Goal: Complete application form: Complete application form

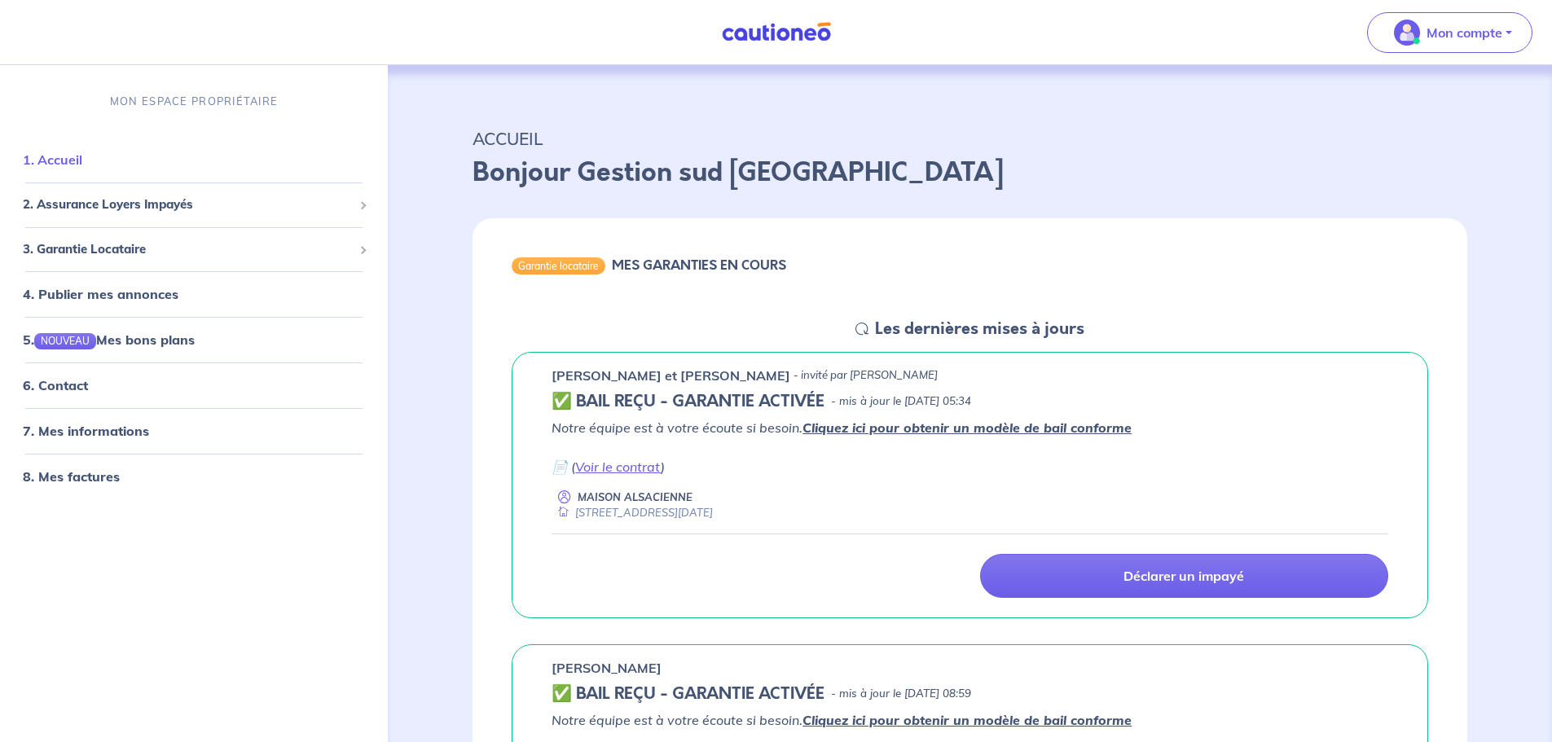
click at [66, 162] on link "1. Accueil" at bounding box center [52, 160] width 59 height 16
click at [68, 250] on span "3. Garantie Locataire" at bounding box center [188, 249] width 330 height 19
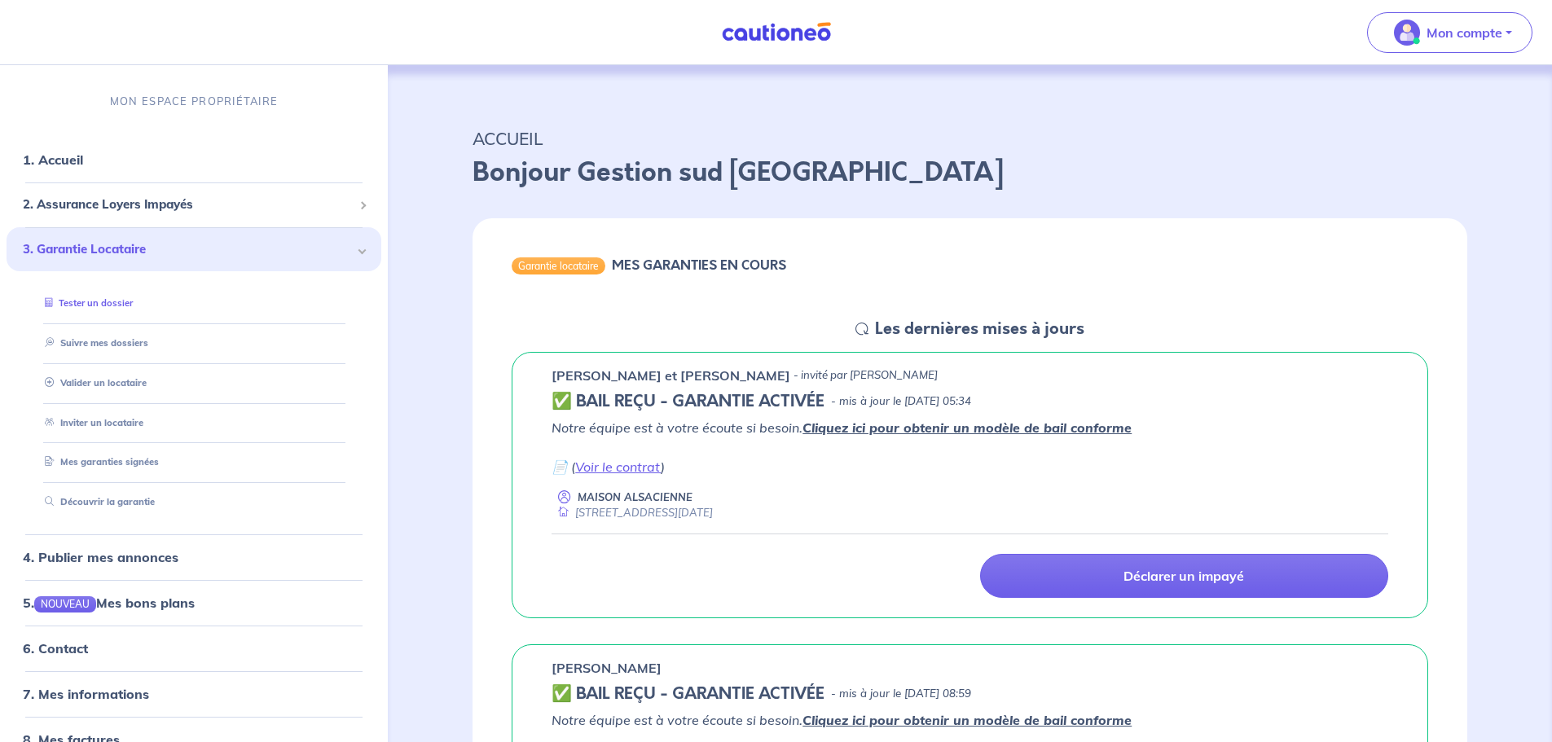
click at [95, 304] on link "Tester un dossier" at bounding box center [85, 302] width 94 height 11
drag, startPoint x: 125, startPoint y: 380, endPoint x: 136, endPoint y: 377, distance: 11.1
click at [125, 380] on link "Valider un locataire" at bounding box center [91, 382] width 107 height 11
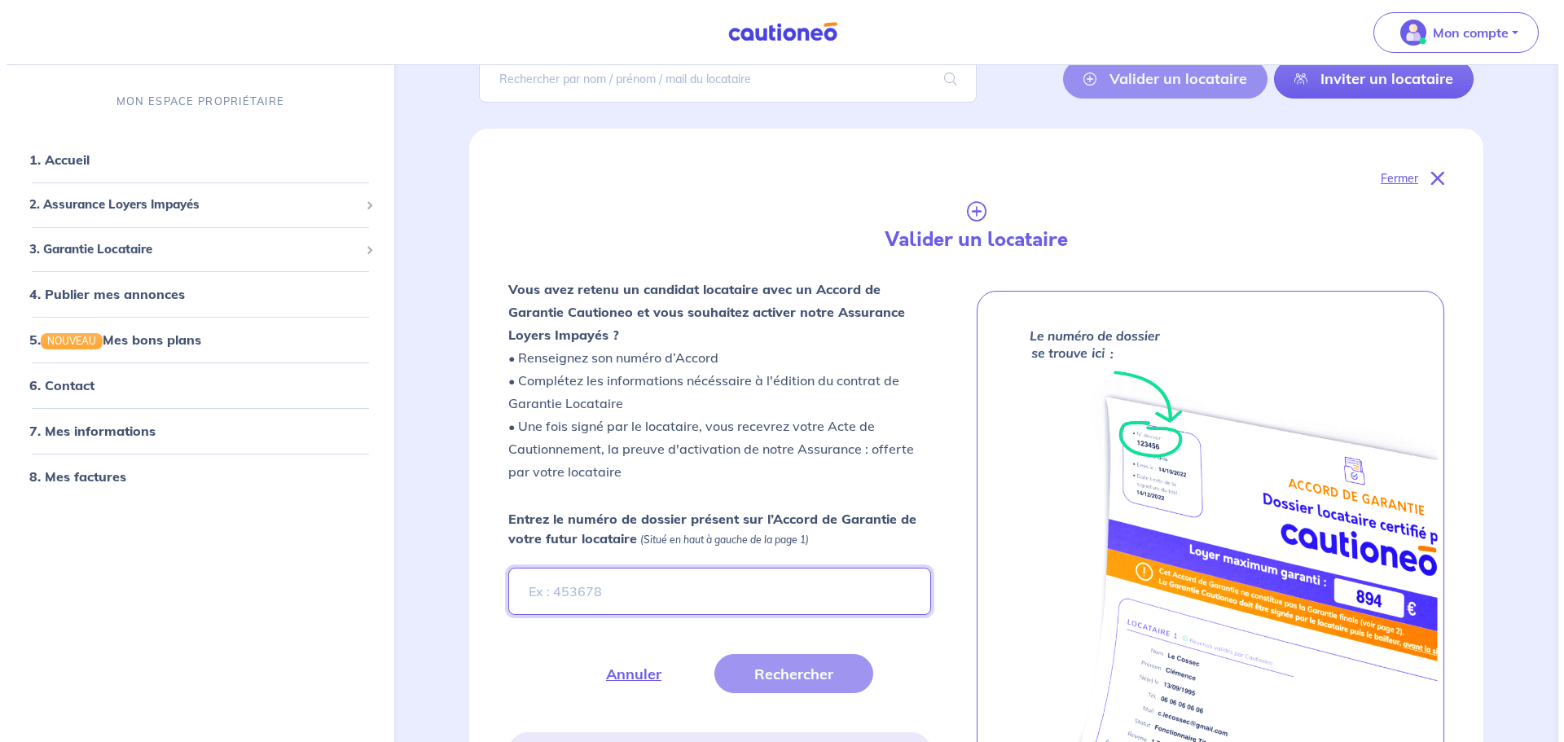
scroll to position [334, 0]
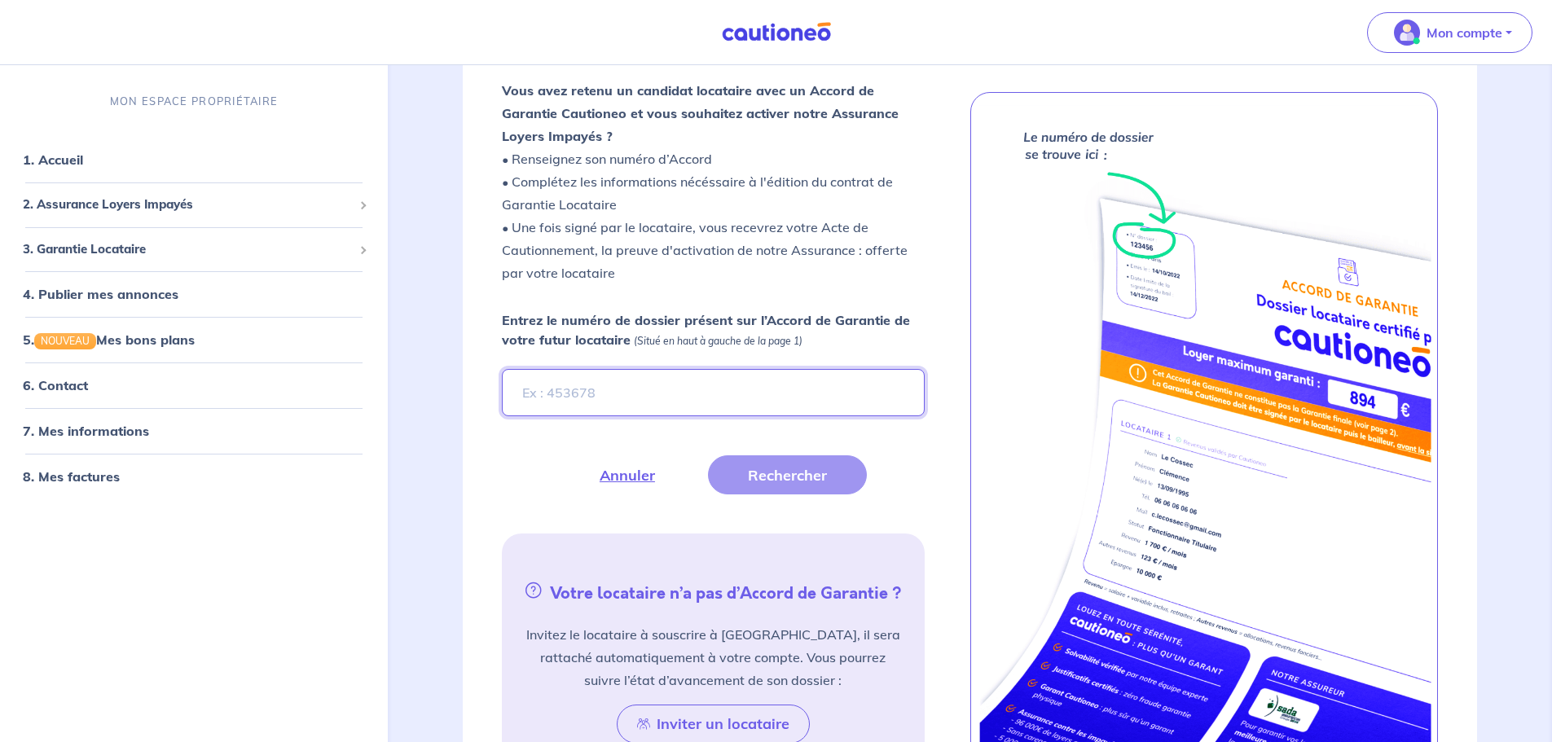
click at [657, 406] on input "Entrez le numéro de dossier présent sur l’Accord de Garantie de votre futur loc…" at bounding box center [713, 392] width 422 height 47
type input "InvBD2"
click at [850, 468] on button "Rechercher" at bounding box center [787, 474] width 159 height 39
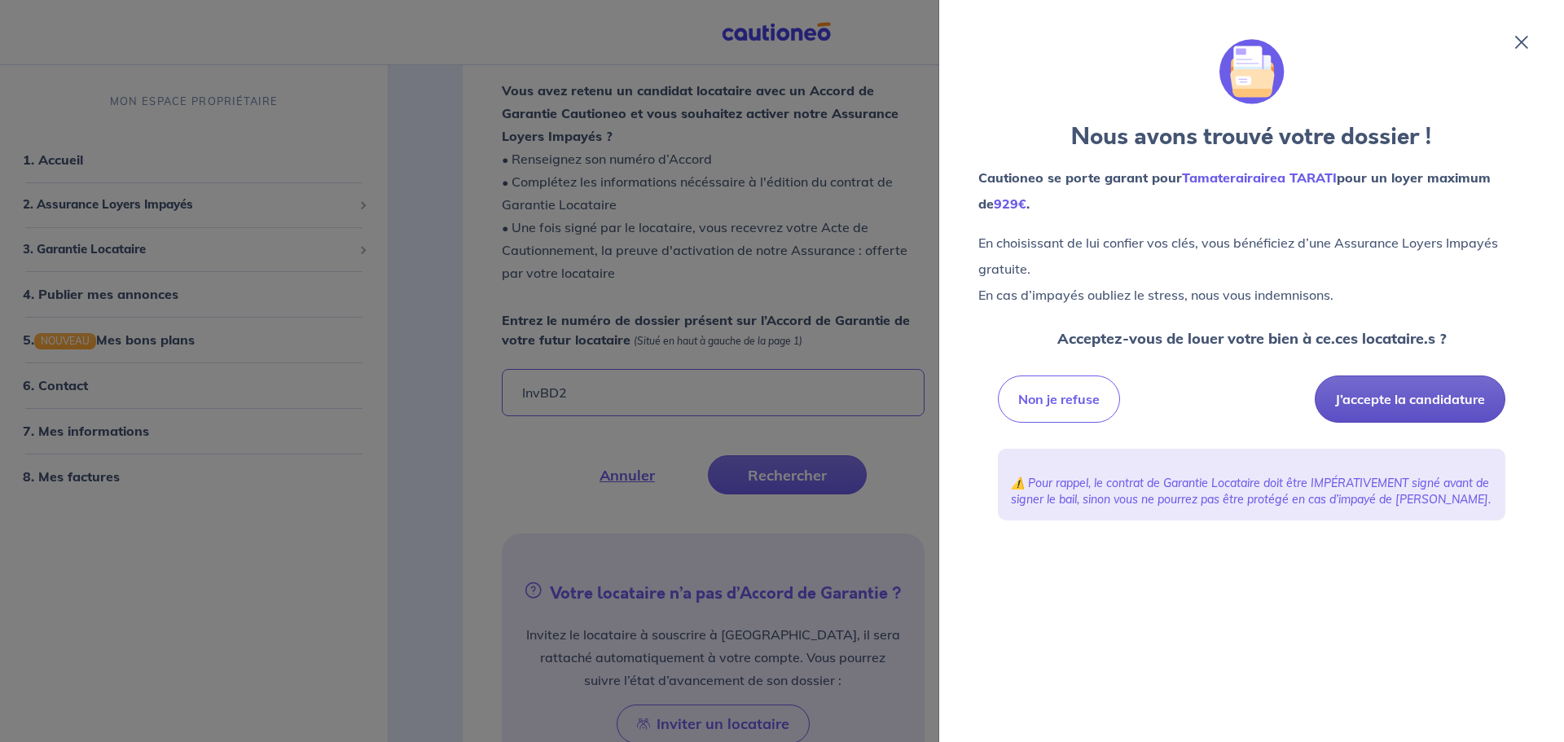
click at [1405, 396] on button "J’accepte la candidature" at bounding box center [1410, 399] width 191 height 47
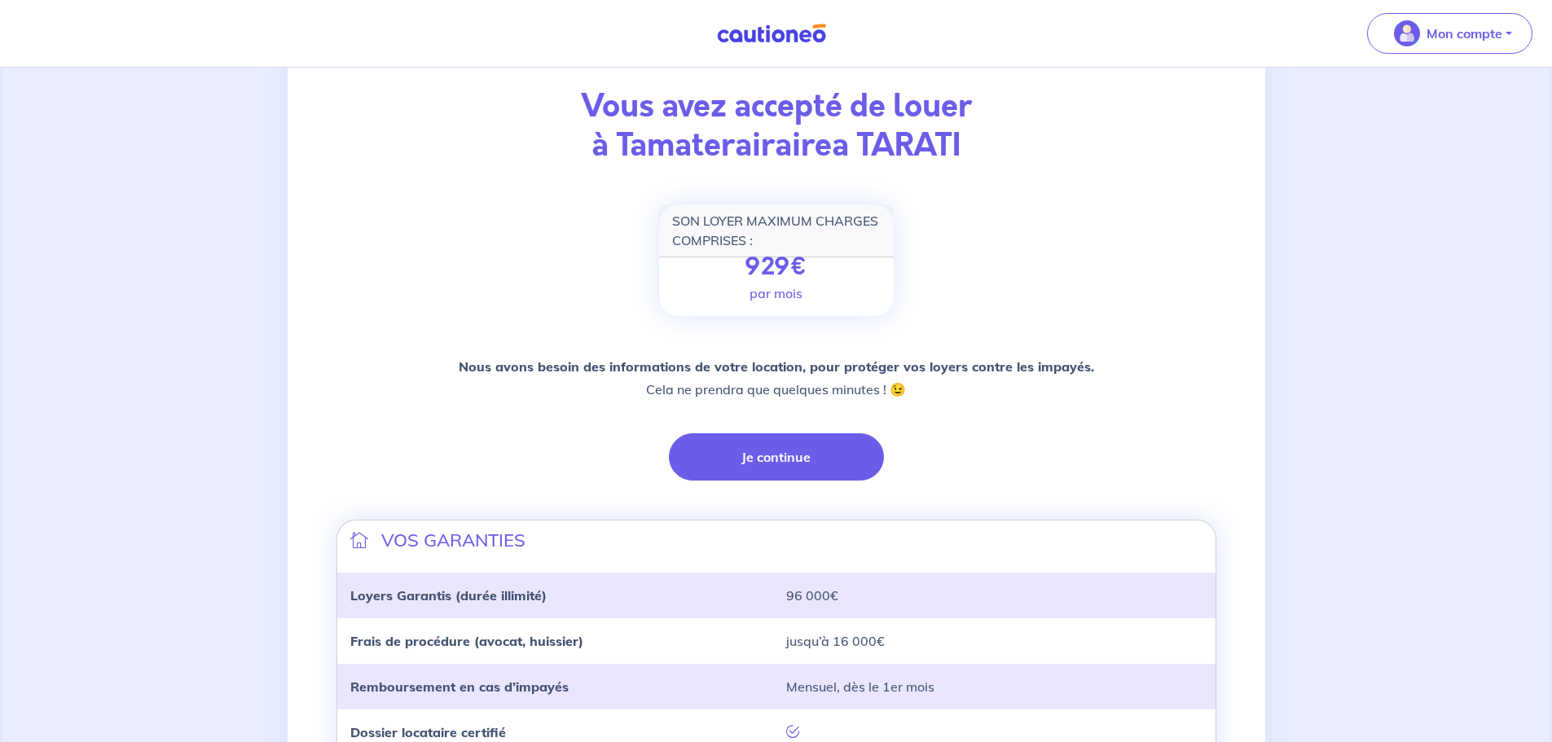
scroll to position [326, 0]
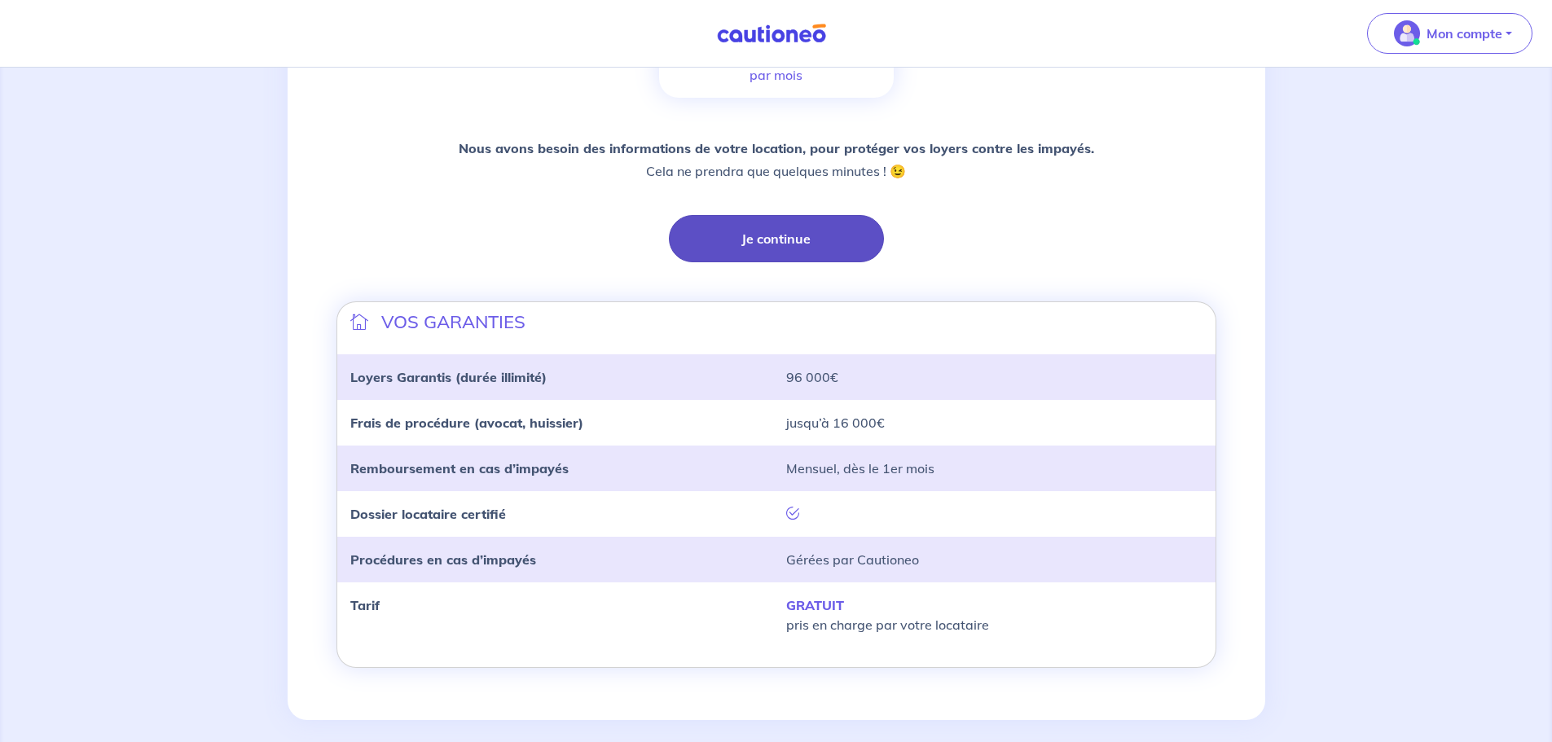
click at [753, 253] on button "Je continue" at bounding box center [776, 238] width 215 height 47
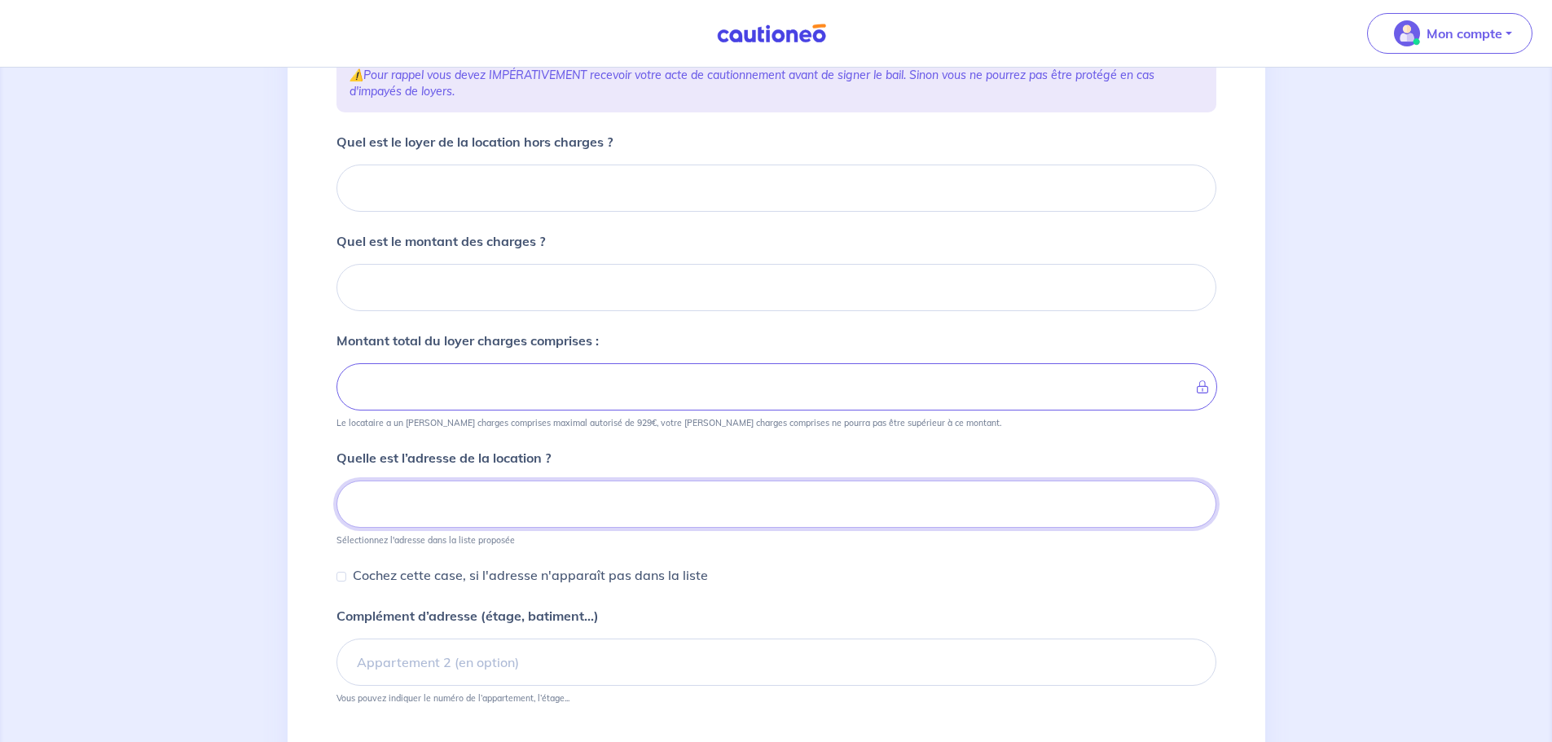
scroll to position [42, 0]
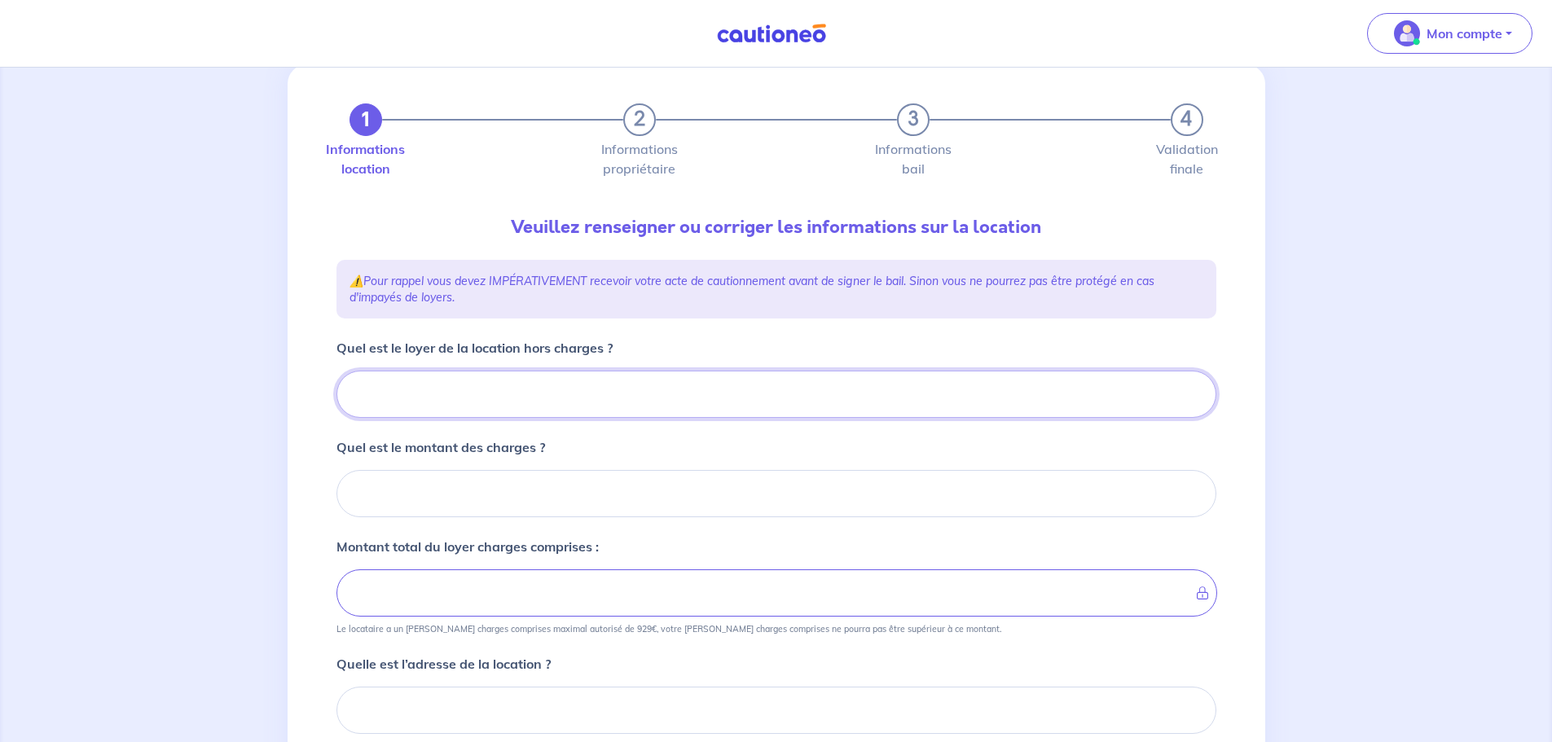
click at [451, 399] on input "Quel est le loyer de la location hors charges ?" at bounding box center [776, 394] width 880 height 47
type input "7"
type input "71"
type input "710"
type input "7"
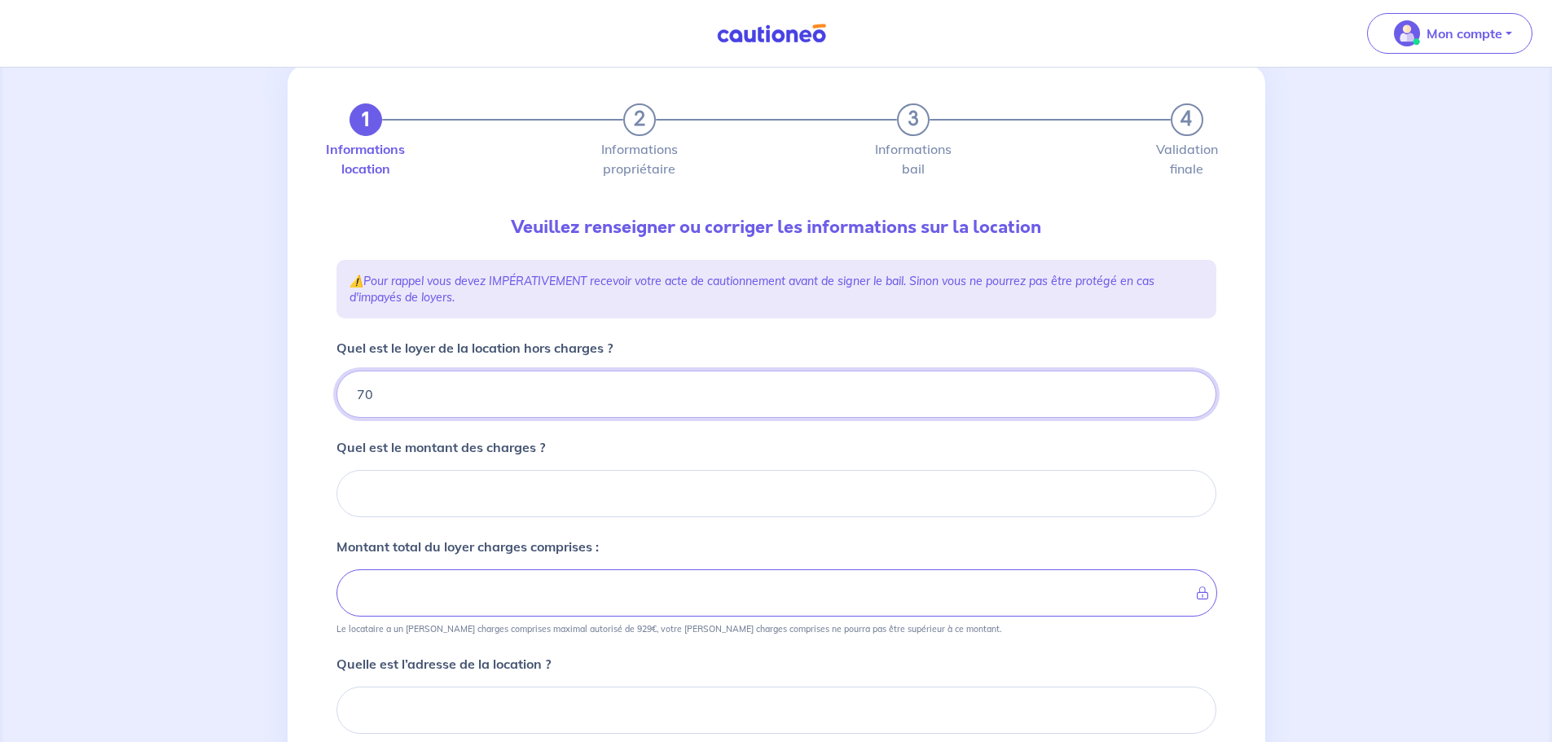
type input "705"
click at [423, 491] on input "Quel est le montant des charges ?" at bounding box center [776, 493] width 880 height 47
type input "110"
type input "815"
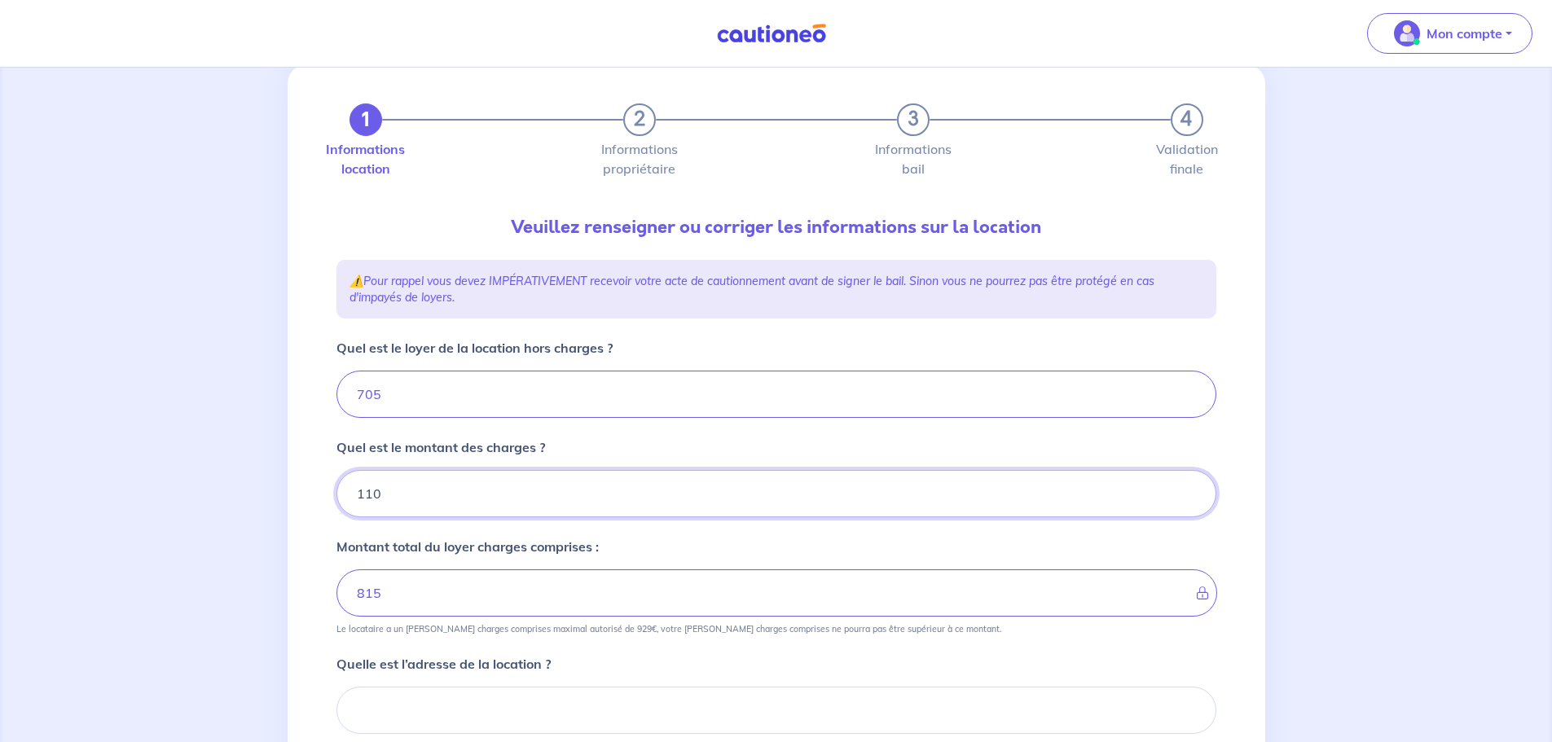
type input "110"
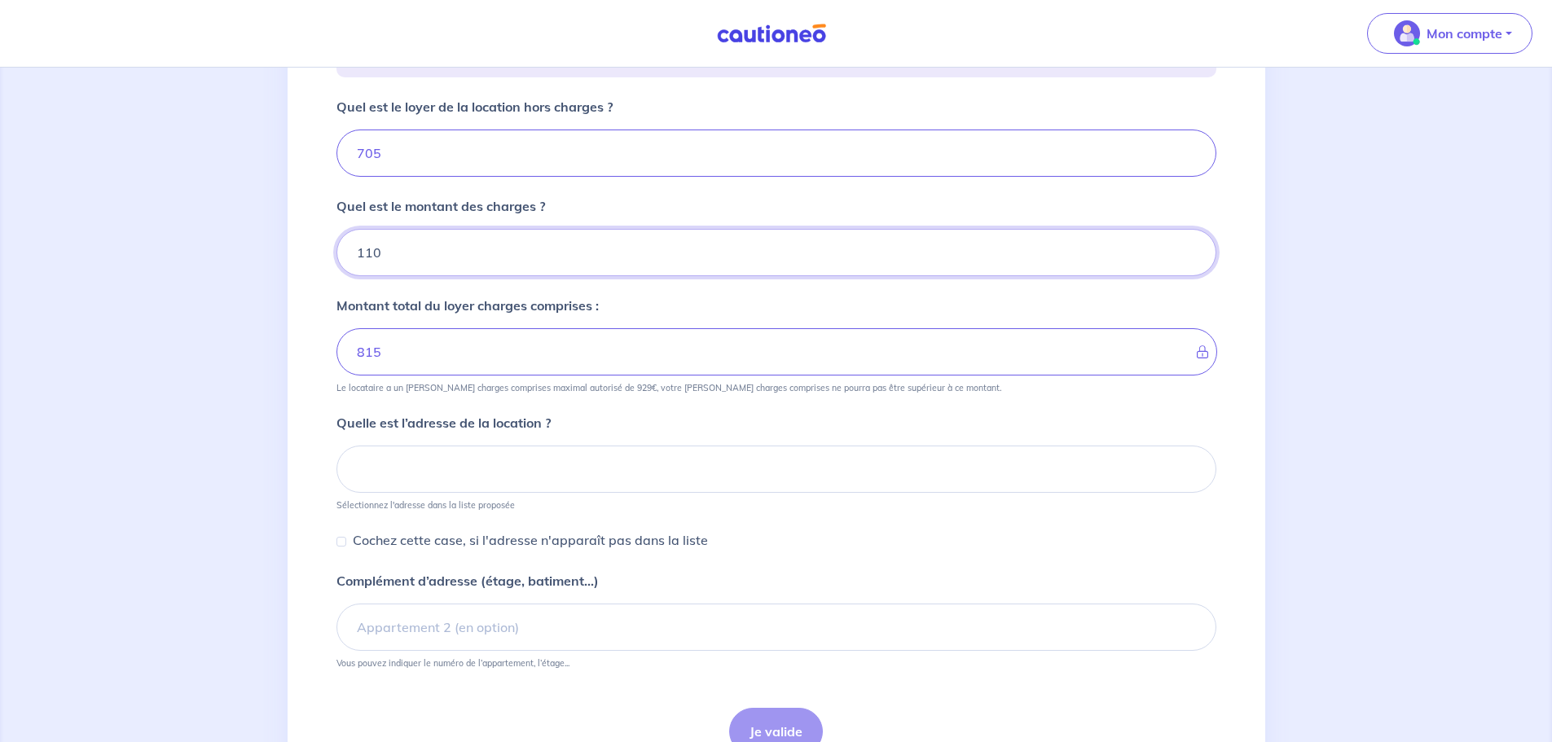
scroll to position [287, 0]
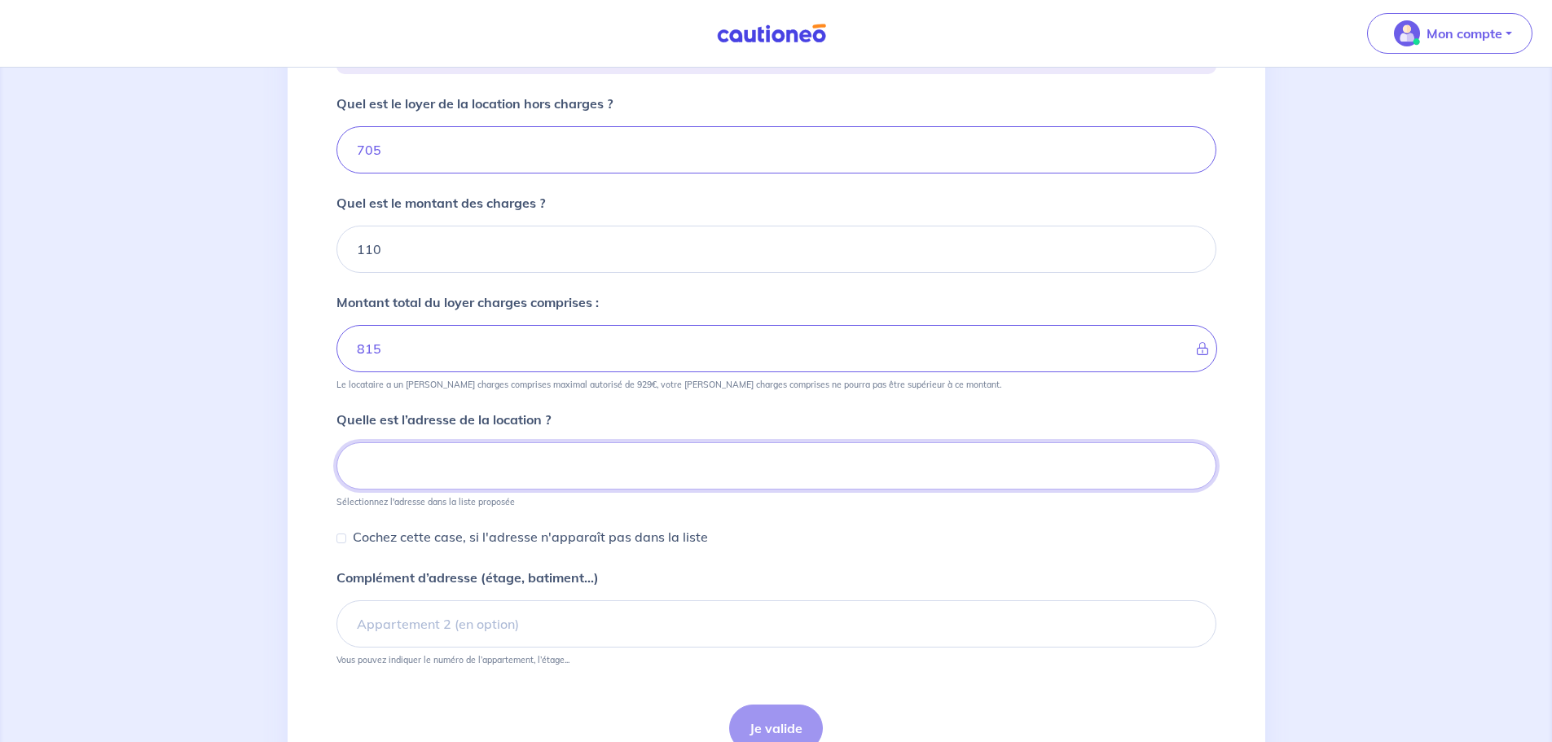
click at [452, 461] on input at bounding box center [776, 465] width 880 height 47
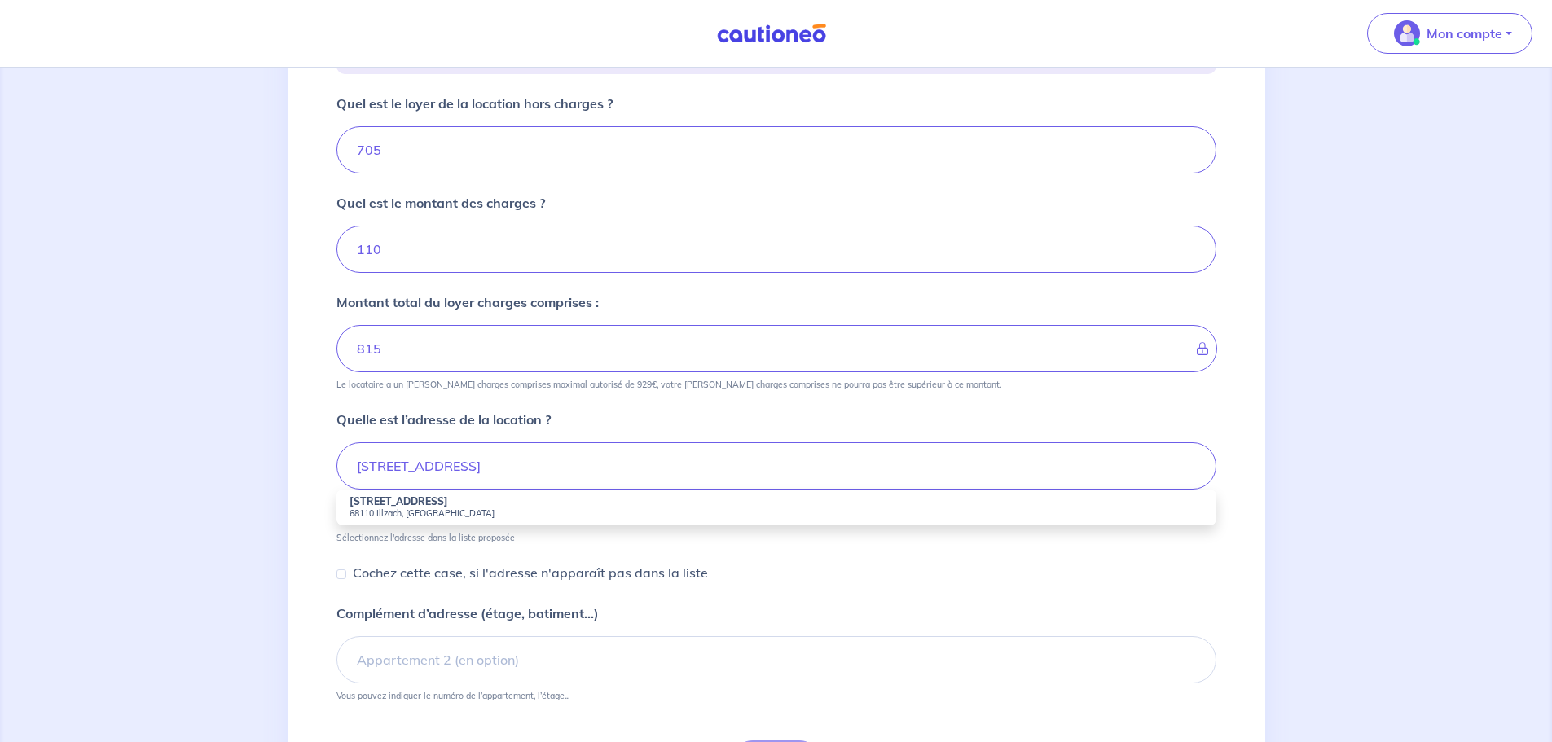
drag, startPoint x: 422, startPoint y: 509, endPoint x: 432, endPoint y: 509, distance: 9.8
click at [423, 509] on small "68110 Illzach, France" at bounding box center [776, 513] width 854 height 11
type input "56 Rue des Carrières, 68110 Illzach, France"
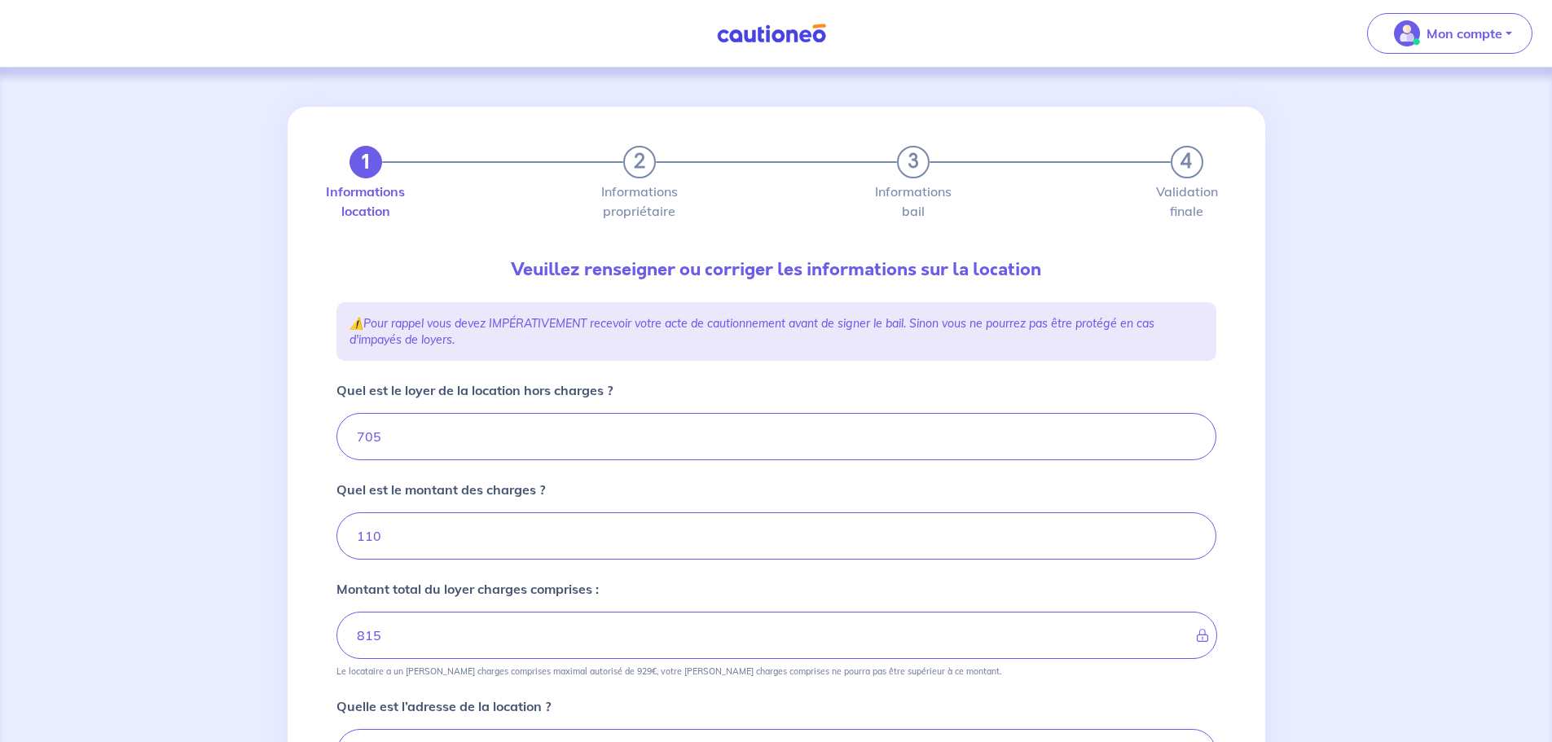
scroll to position [407, 0]
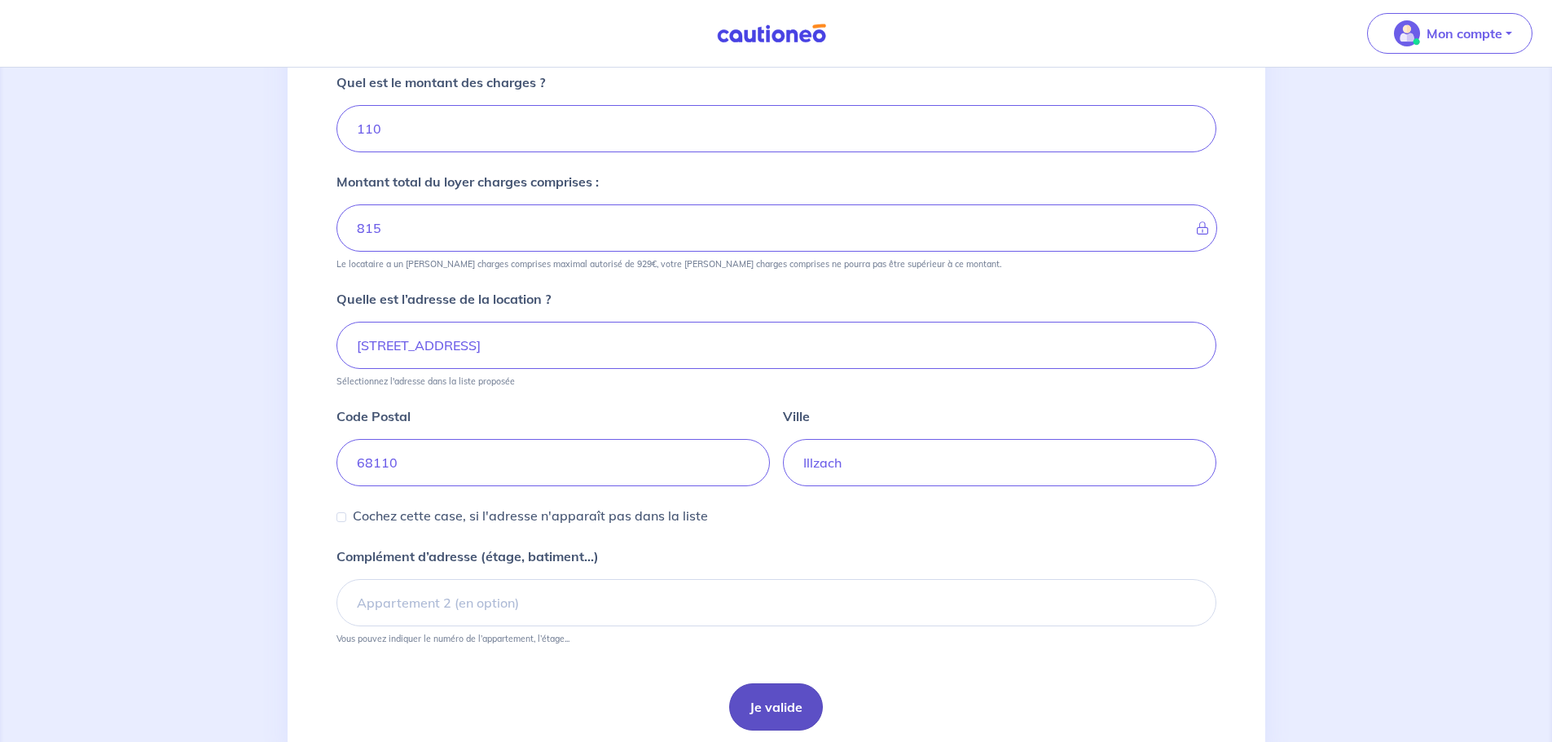
click at [794, 704] on button "Je valide" at bounding box center [776, 706] width 94 height 47
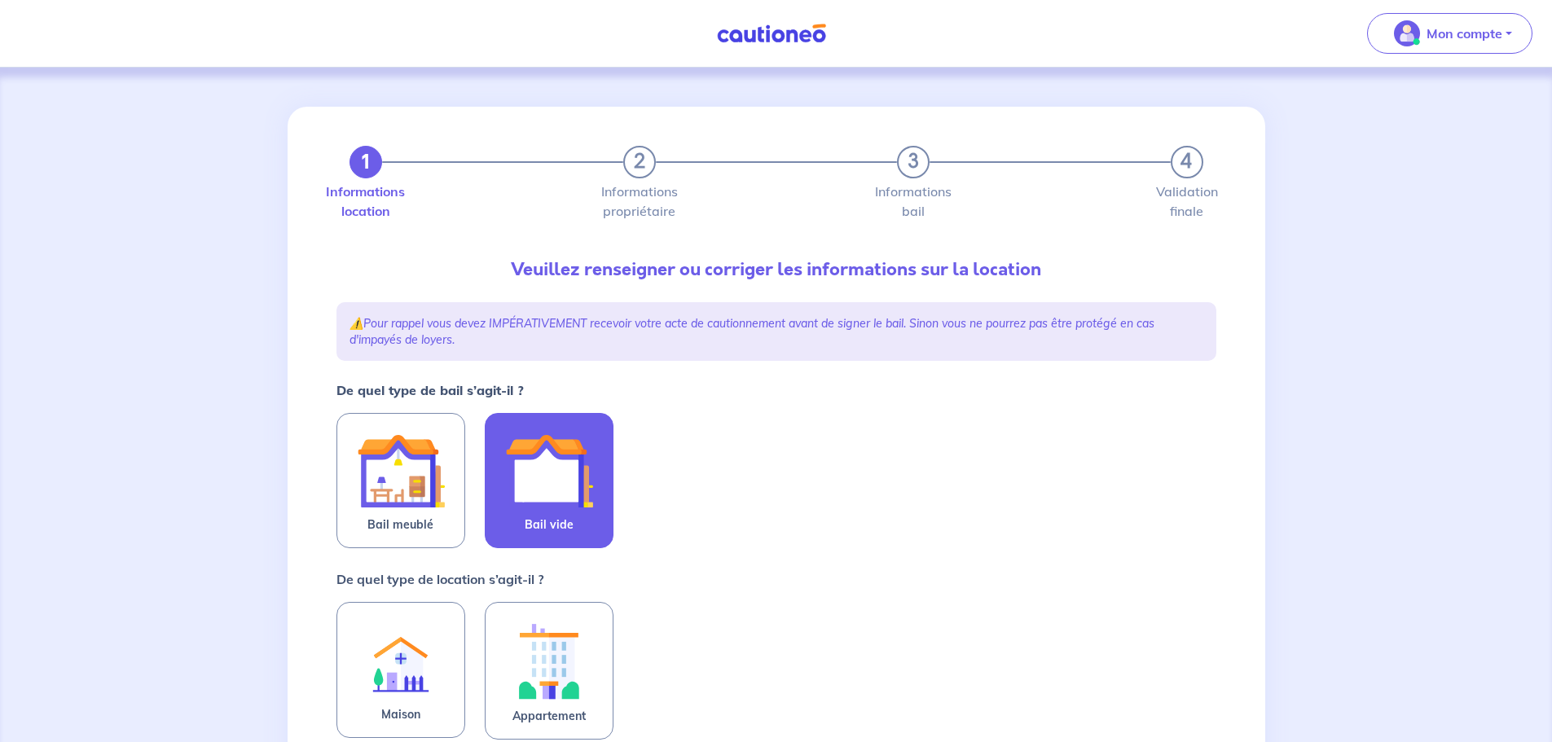
click at [544, 489] on img at bounding box center [549, 471] width 88 height 88
click at [0, 0] on input "Bail vide" at bounding box center [0, 0] width 0 height 0
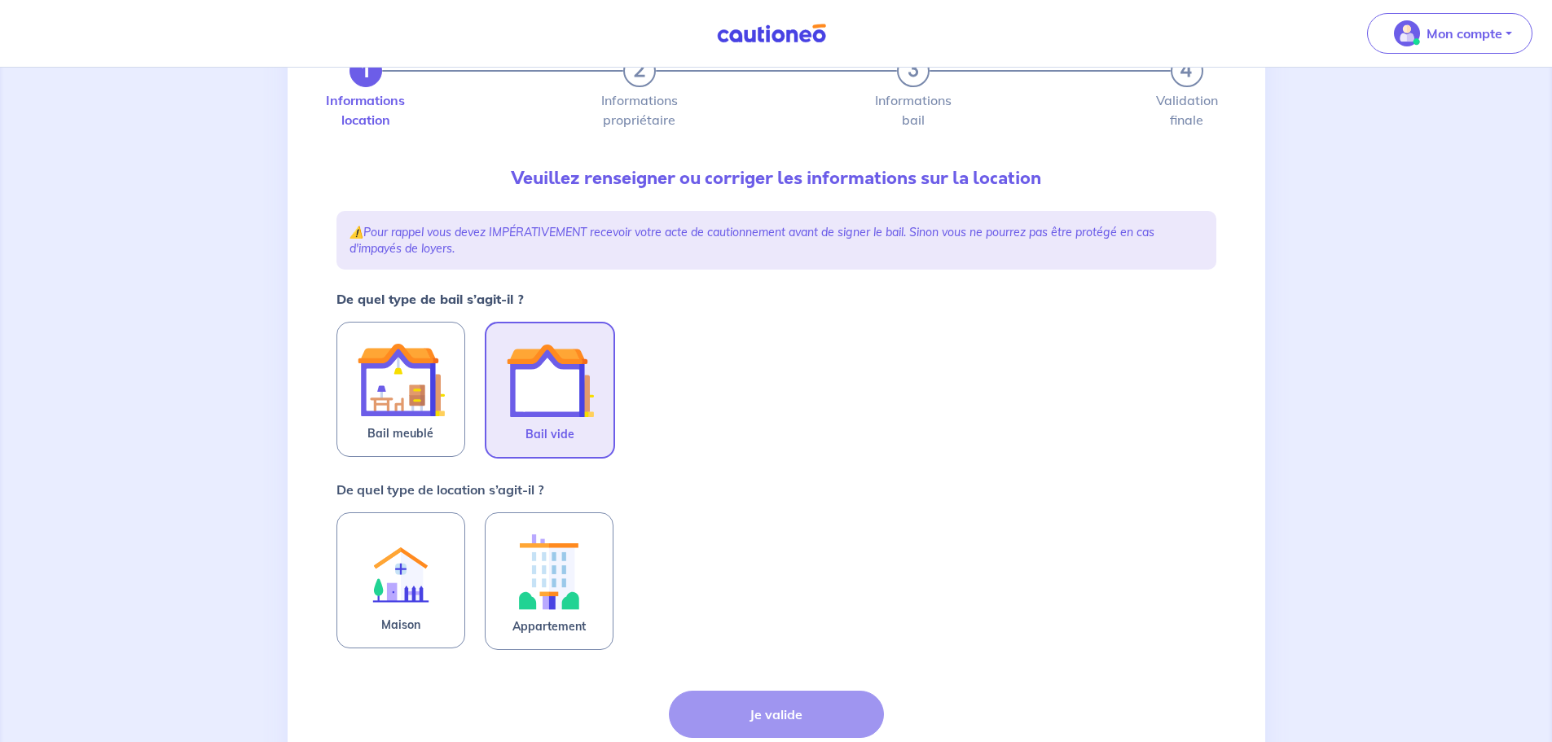
scroll to position [219, 0]
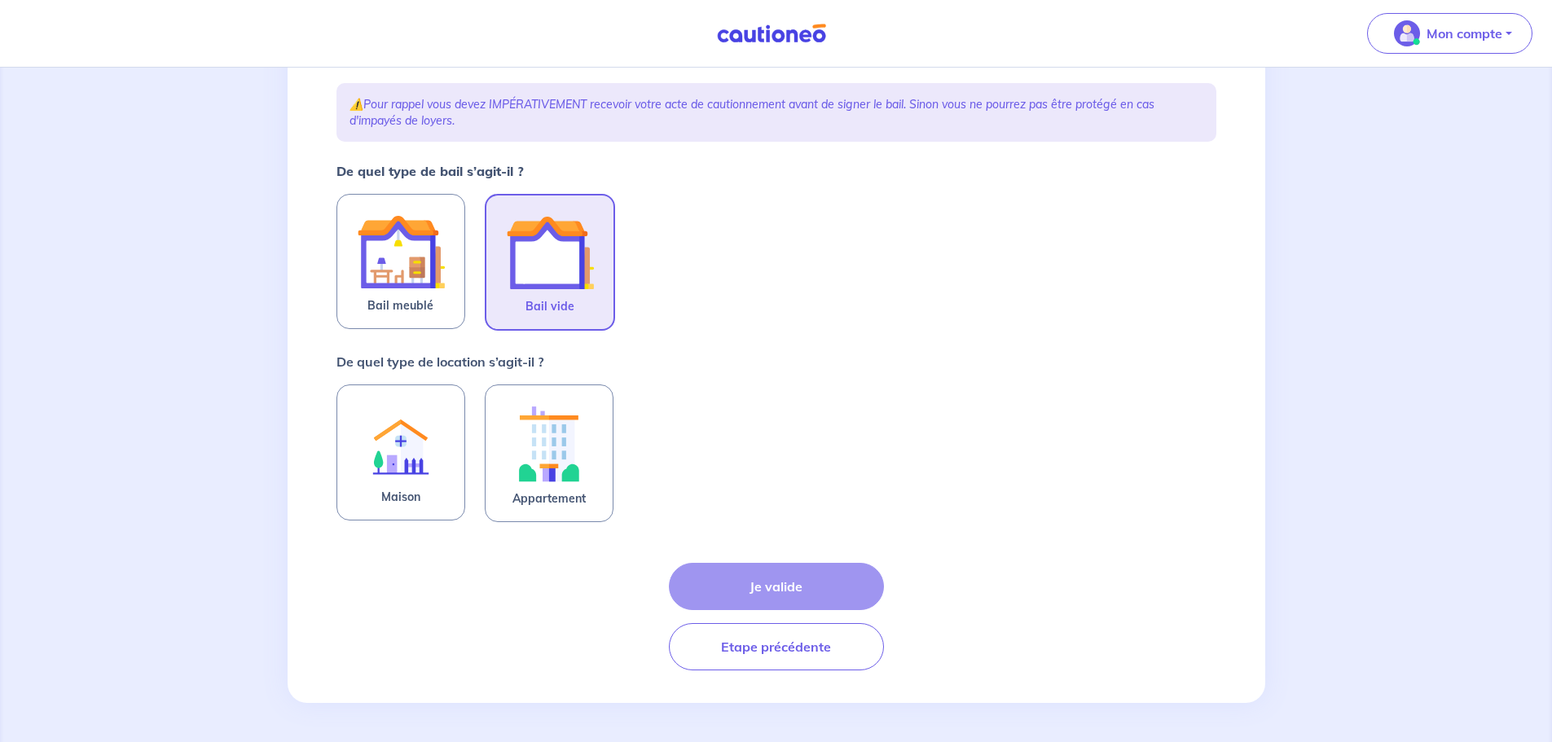
click at [529, 244] on img at bounding box center [550, 253] width 88 height 88
click at [0, 0] on input "Bail vide" at bounding box center [0, 0] width 0 height 0
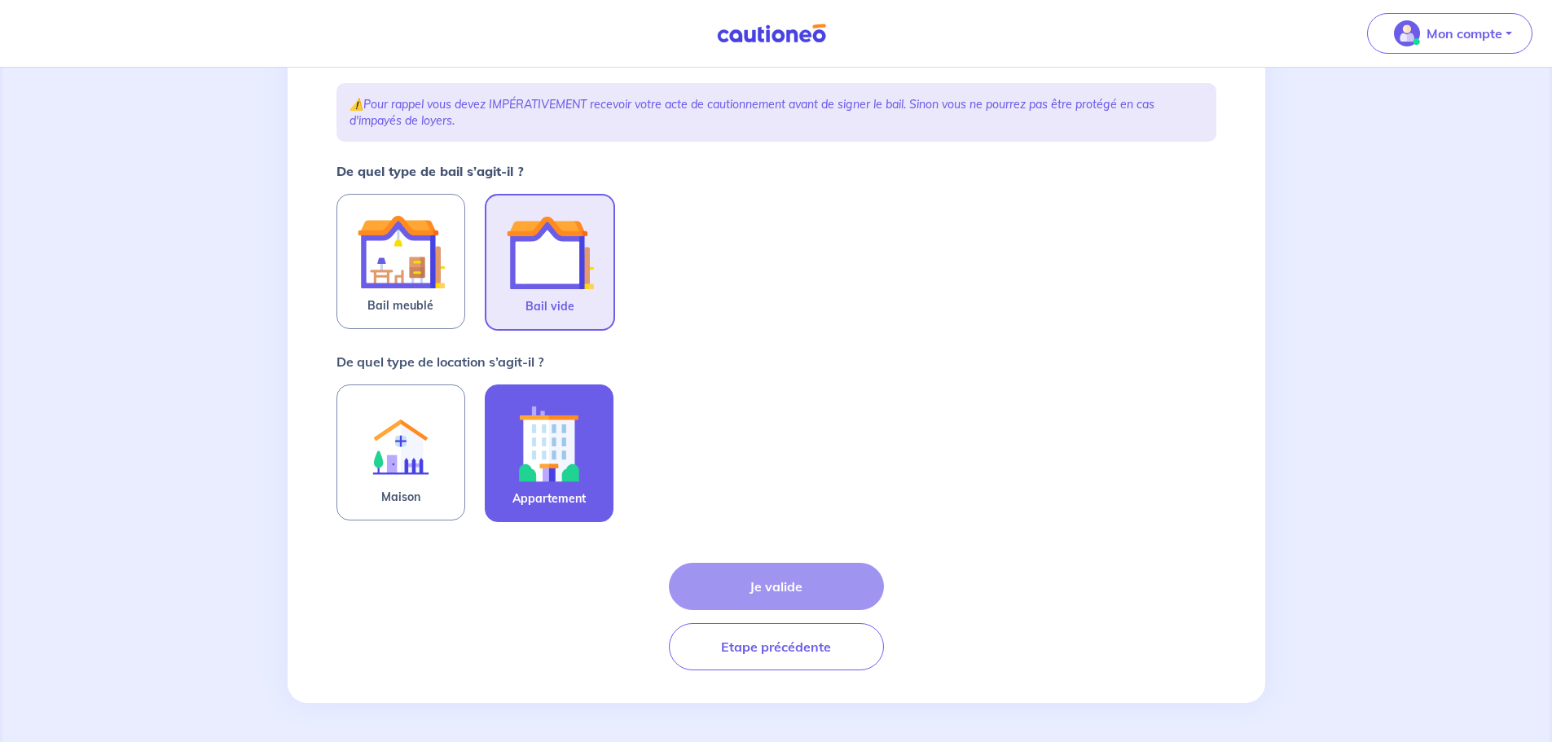
click at [530, 509] on label "Appartement" at bounding box center [549, 453] width 129 height 138
click at [0, 0] on input "Appartement" at bounding box center [0, 0] width 0 height 0
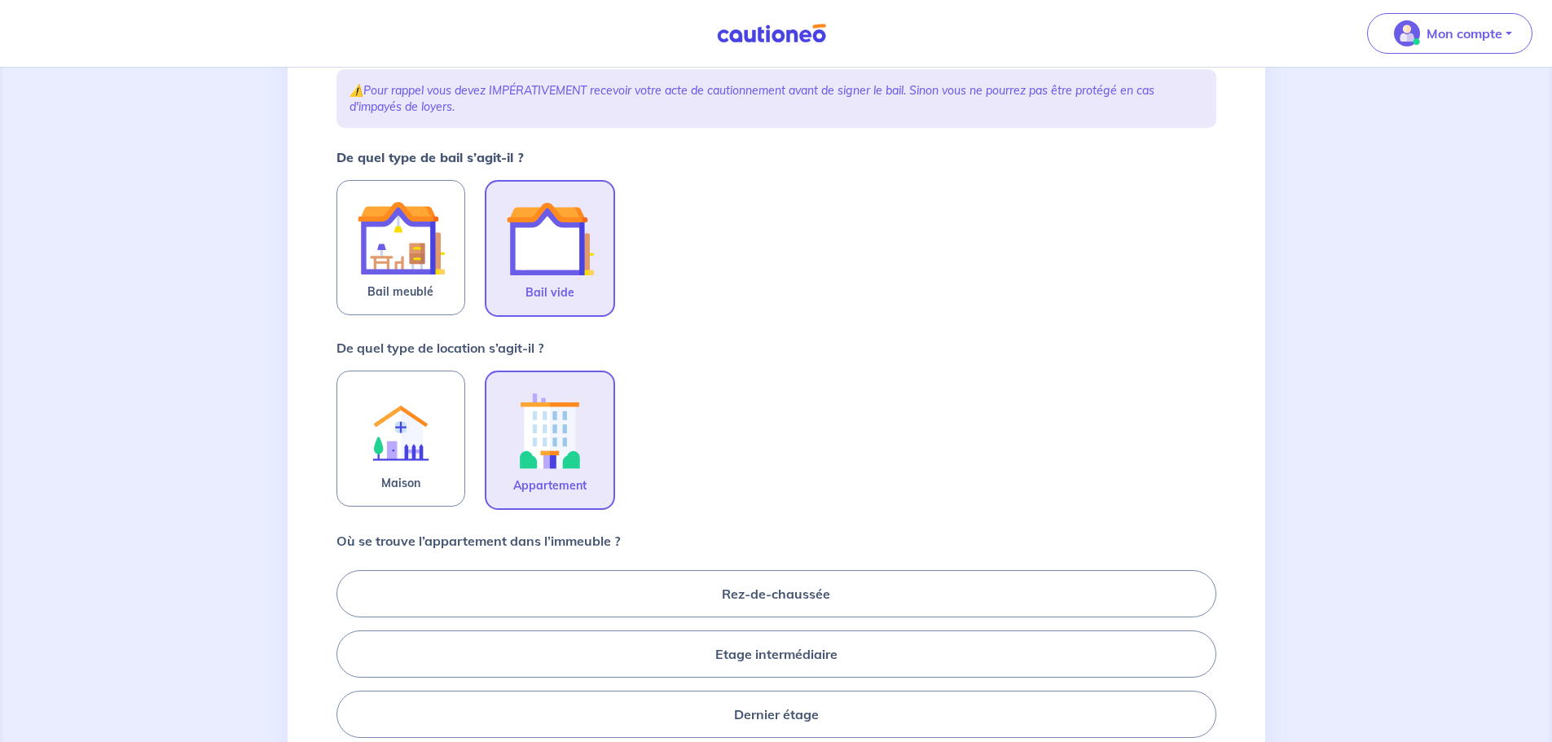
scroll to position [545, 0]
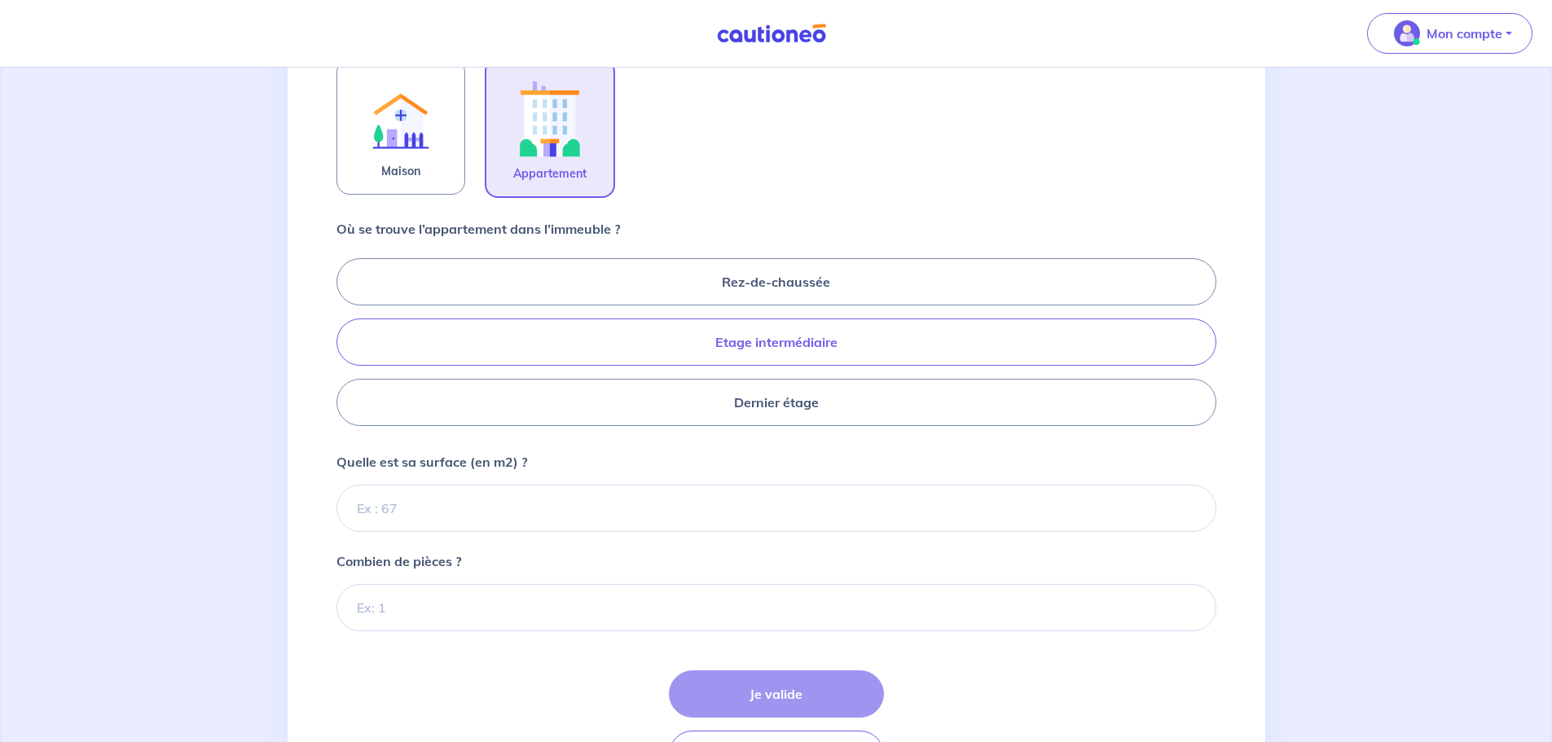
click at [845, 349] on label "Etage intermédiaire" at bounding box center [776, 342] width 880 height 47
click at [347, 347] on input "Etage intermédiaire" at bounding box center [341, 341] width 11 height 11
radio input "true"
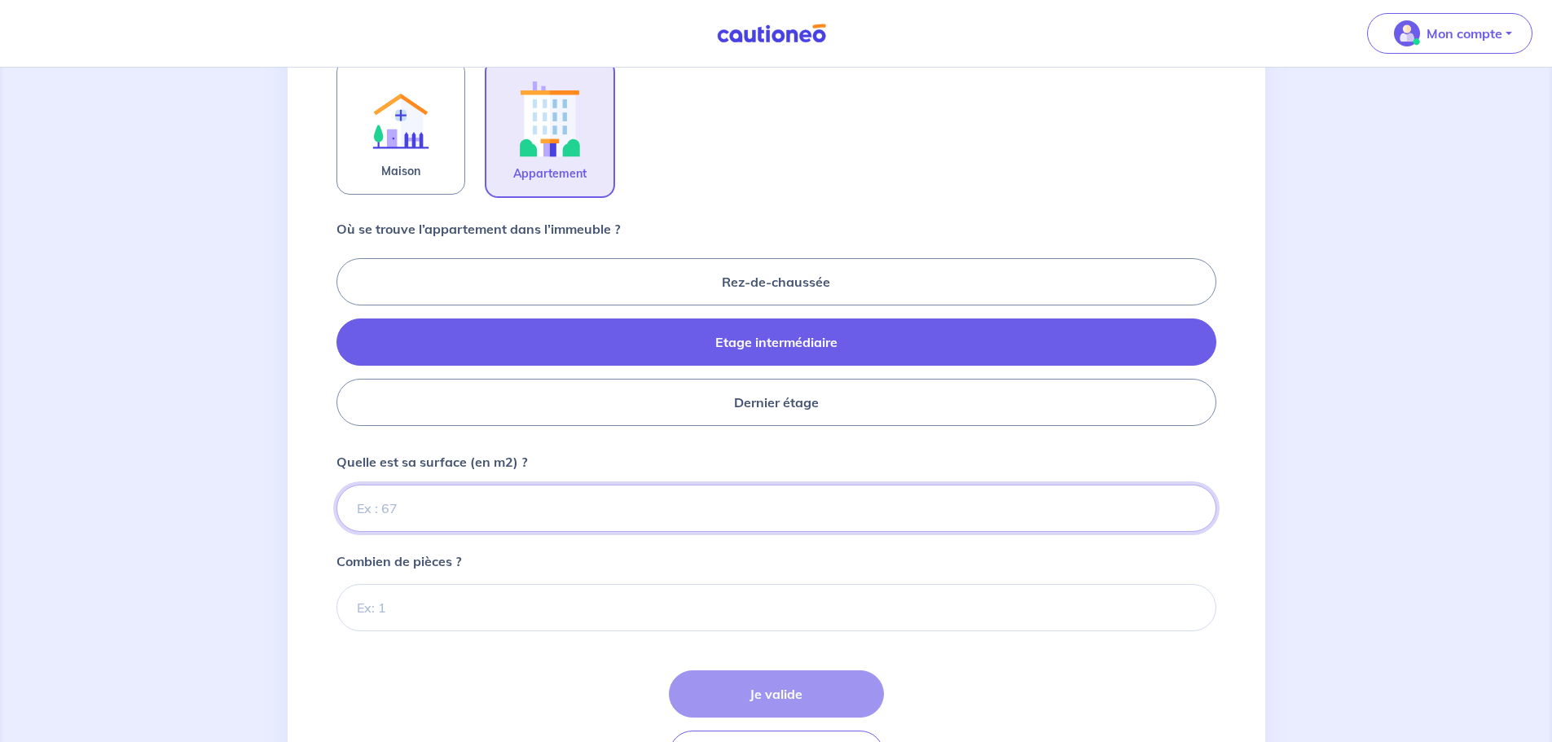
click at [397, 504] on input "Quelle est sa surface (en m2) ?" at bounding box center [776, 508] width 880 height 47
type input "88"
click at [443, 590] on input "Combien de pièces ?" at bounding box center [776, 607] width 880 height 47
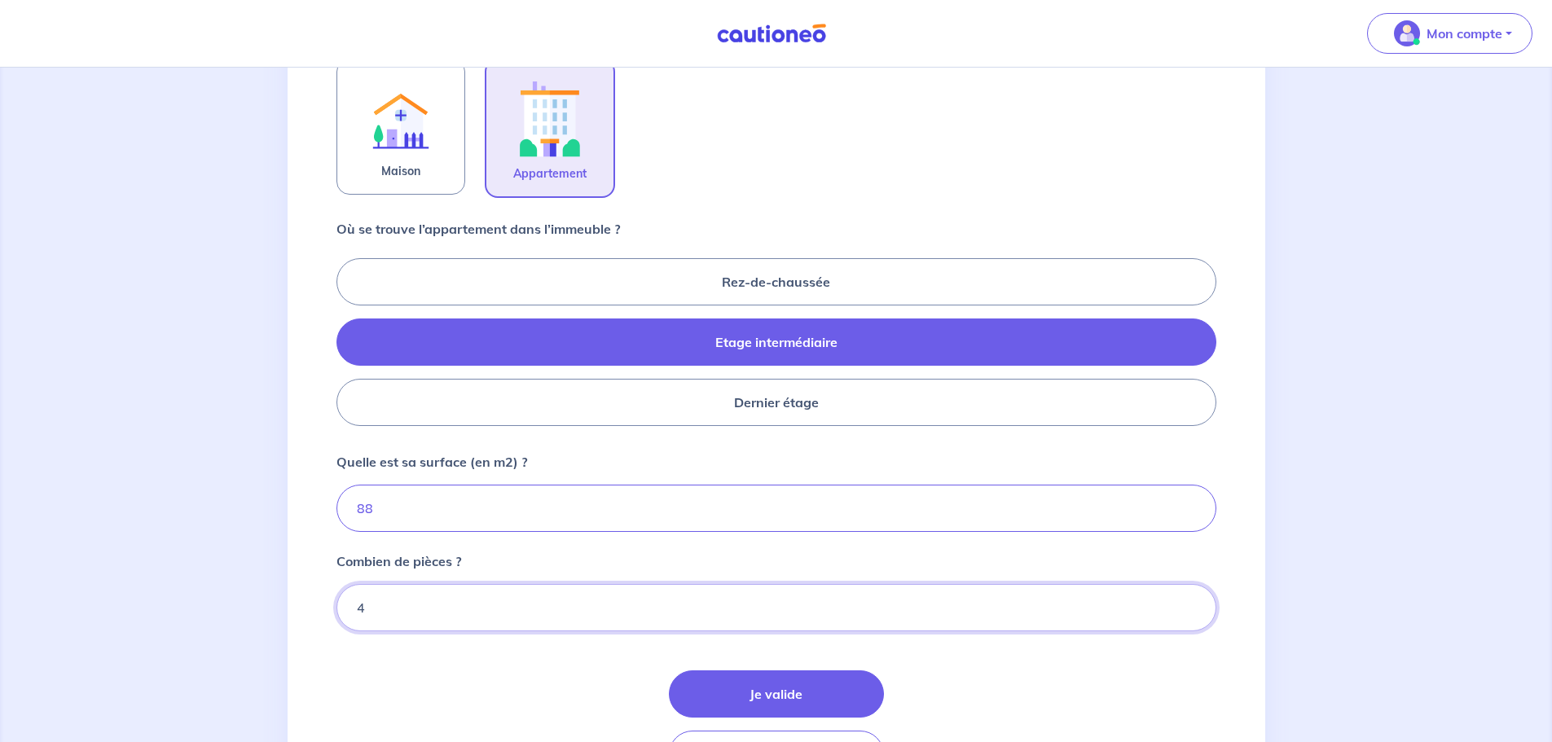
type input "4"
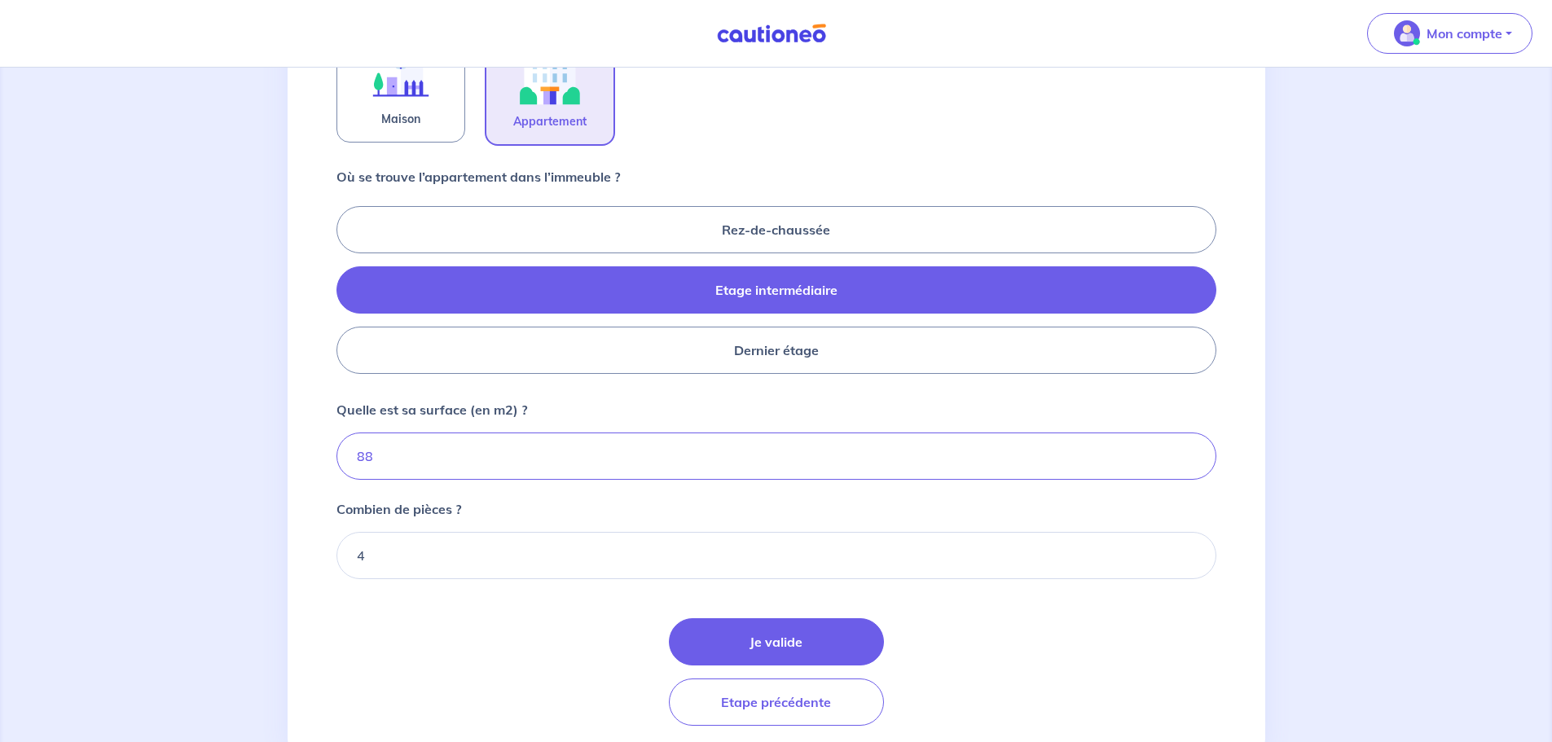
scroll to position [626, 0]
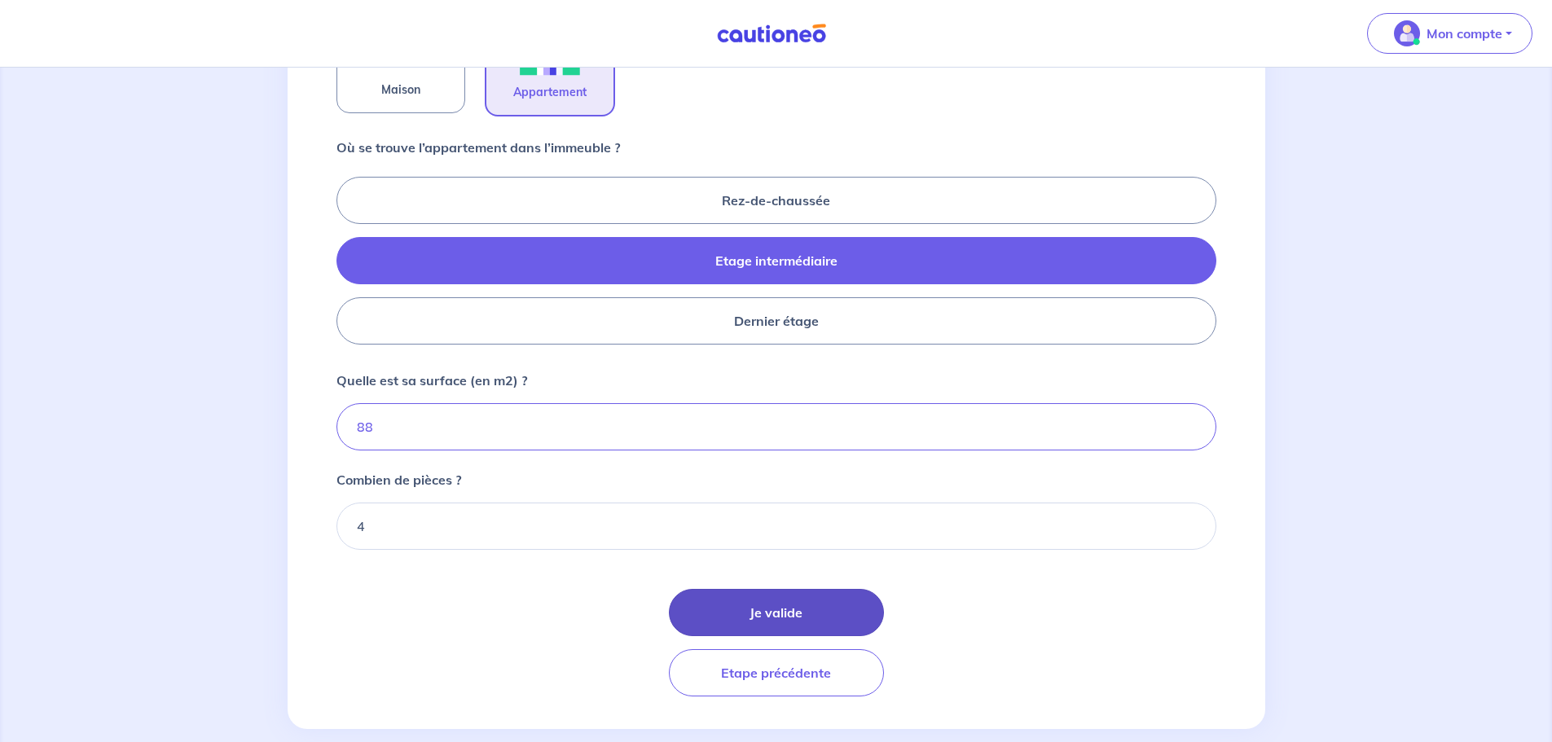
click at [813, 610] on button "Je valide" at bounding box center [776, 612] width 215 height 47
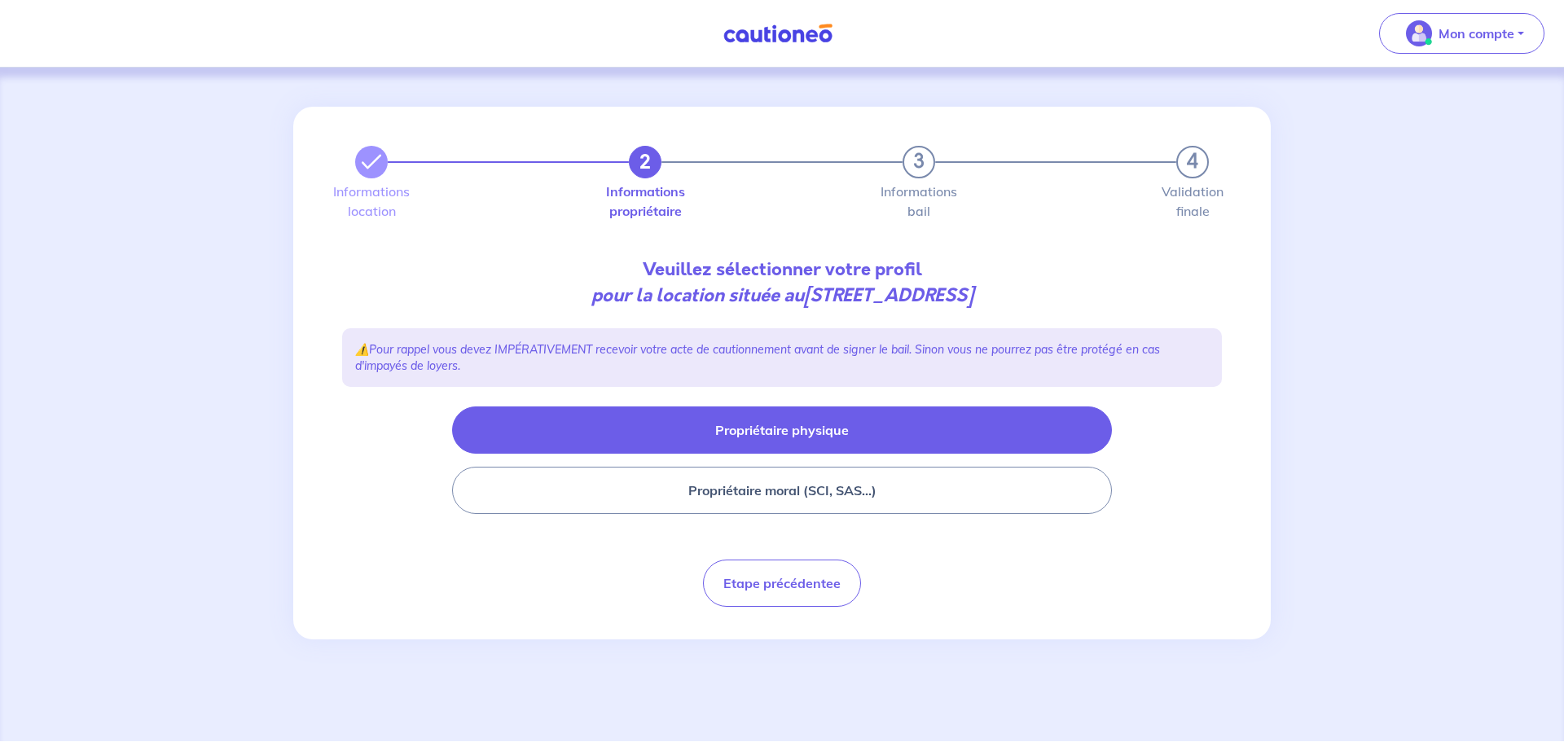
click at [759, 439] on button "Propriétaire physique" at bounding box center [782, 429] width 660 height 47
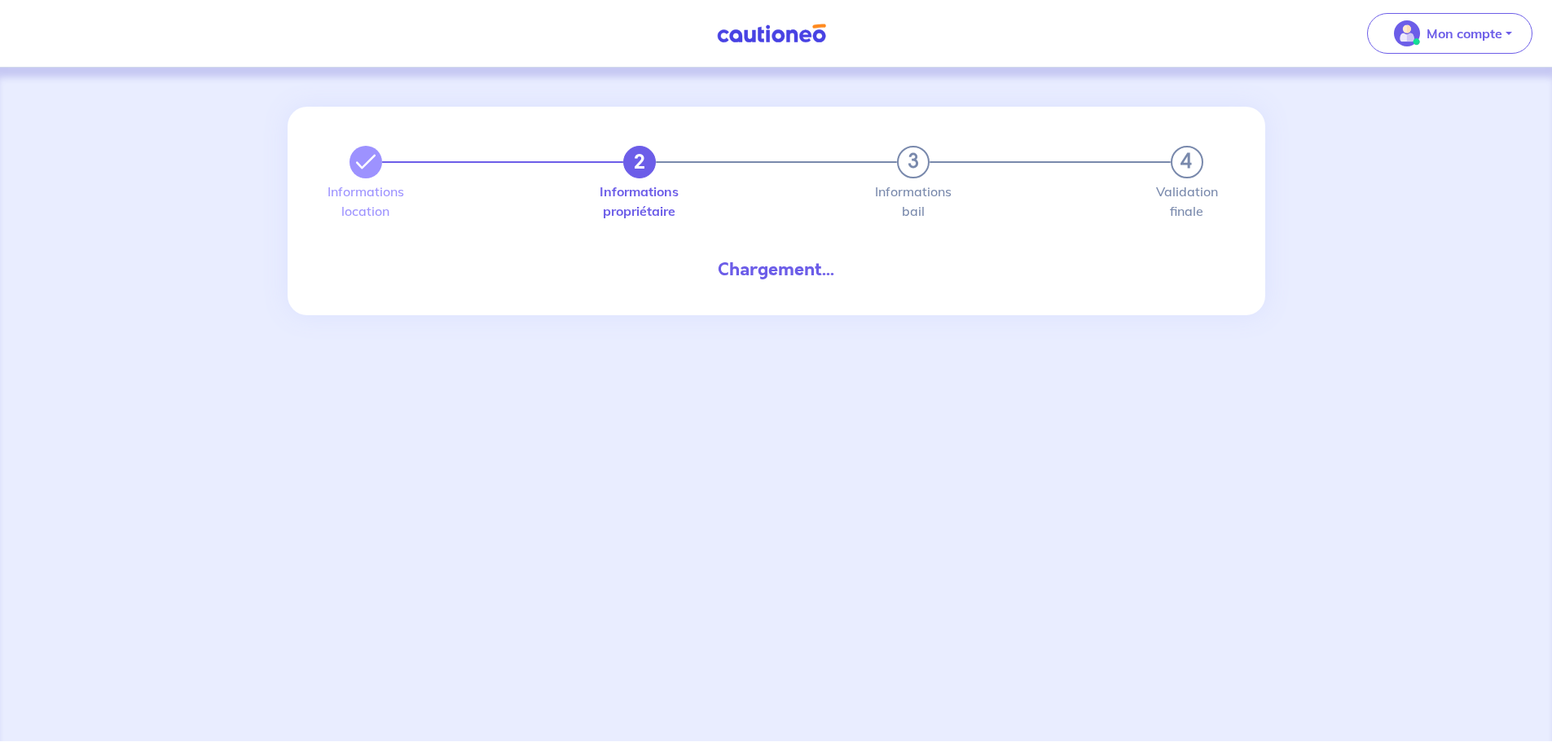
select select "FR"
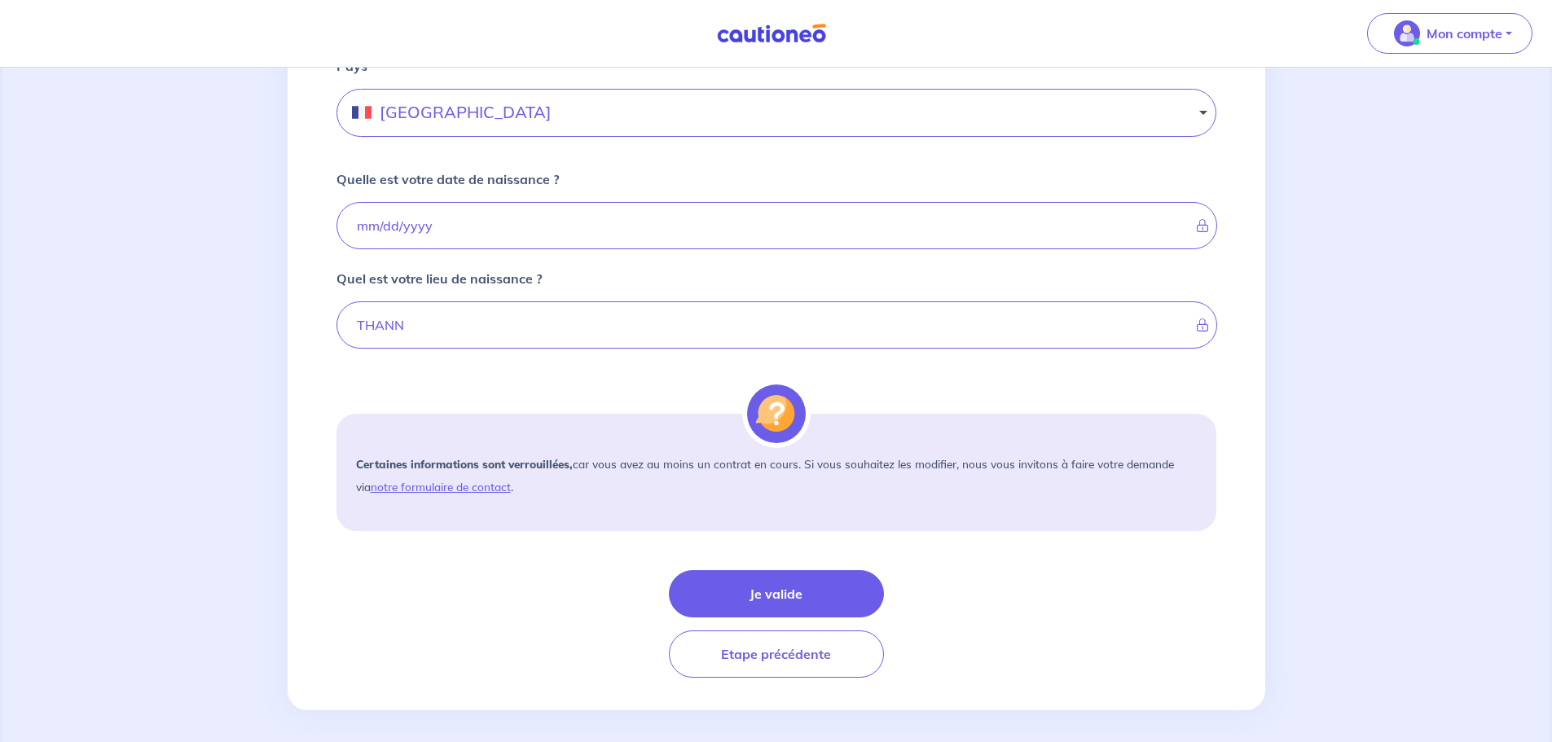
scroll to position [1066, 0]
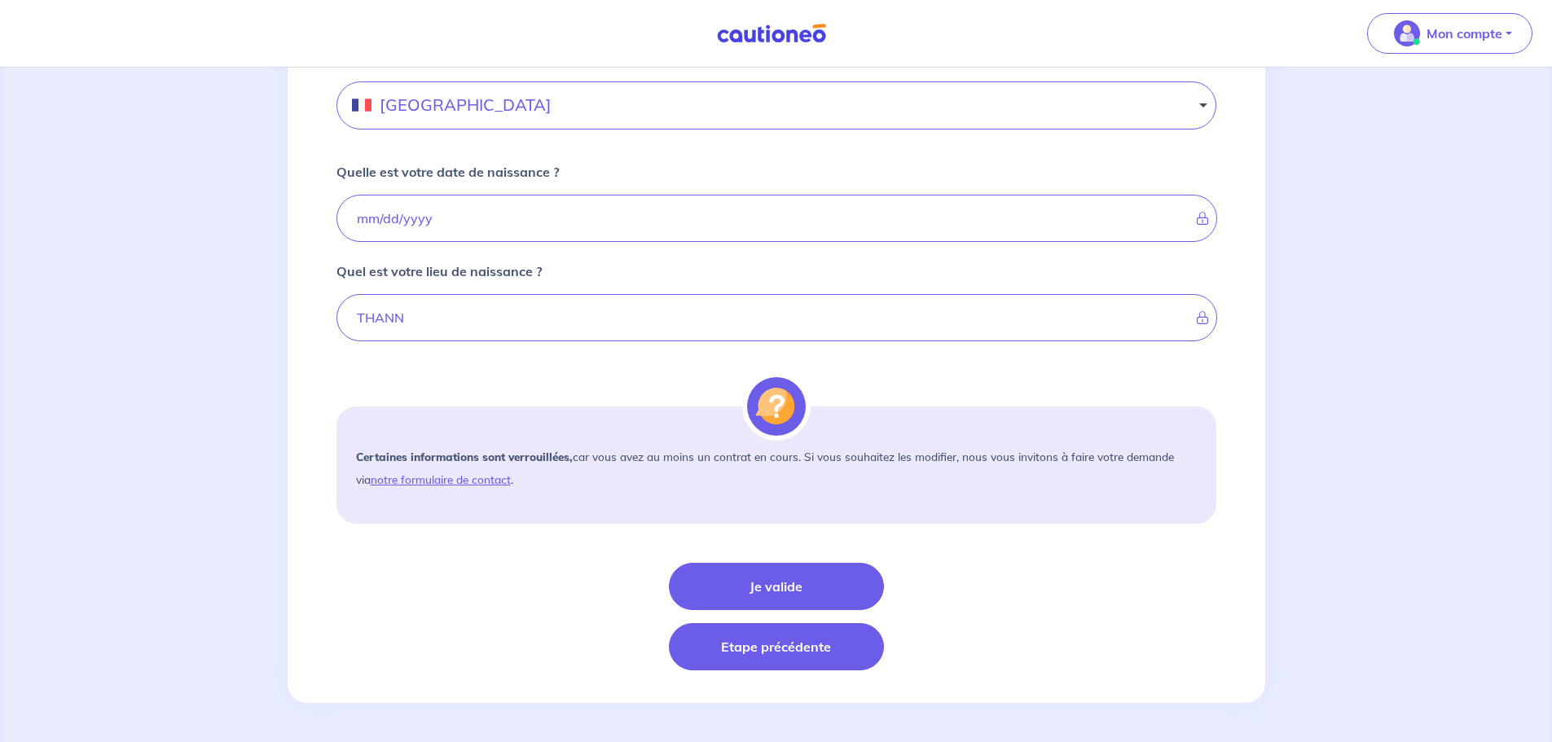
click at [776, 648] on button "Etape précédente" at bounding box center [776, 646] width 215 height 47
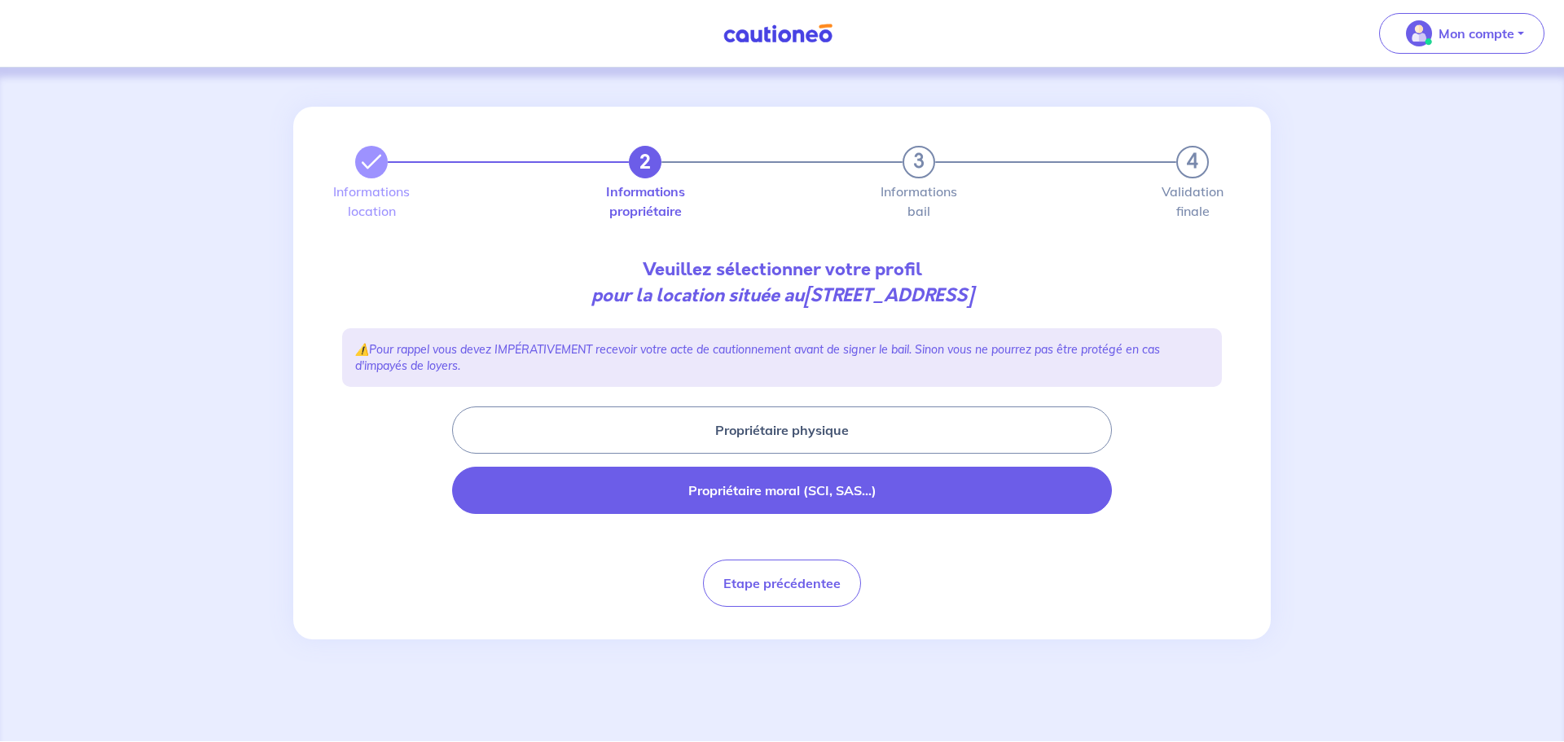
click at [782, 494] on button "Propriétaire moral (SCI, SAS...)" at bounding box center [782, 490] width 660 height 47
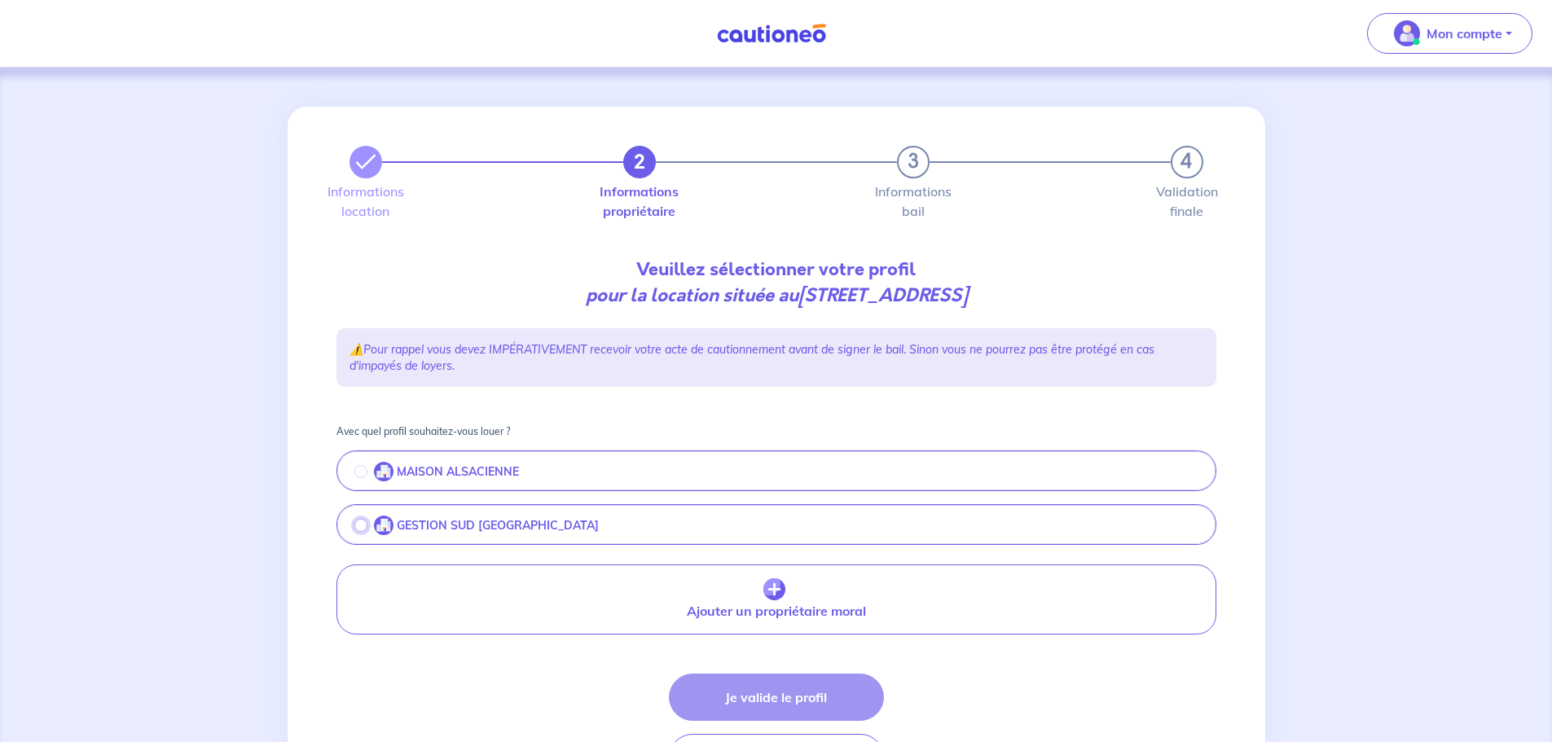
click at [354, 525] on input "radio" at bounding box center [360, 525] width 13 height 13
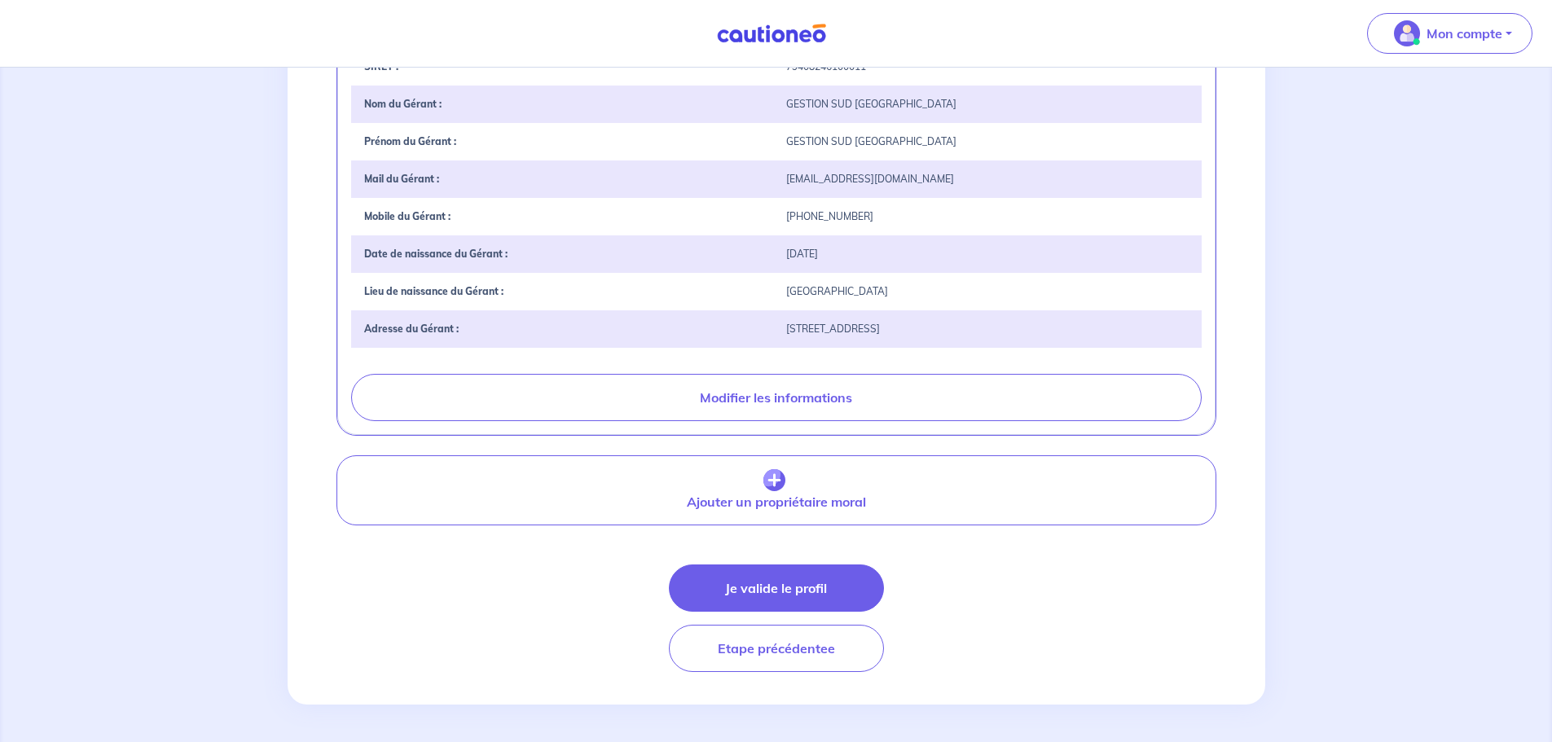
scroll to position [547, 0]
click at [780, 585] on button "Je valide le profil" at bounding box center [776, 586] width 215 height 47
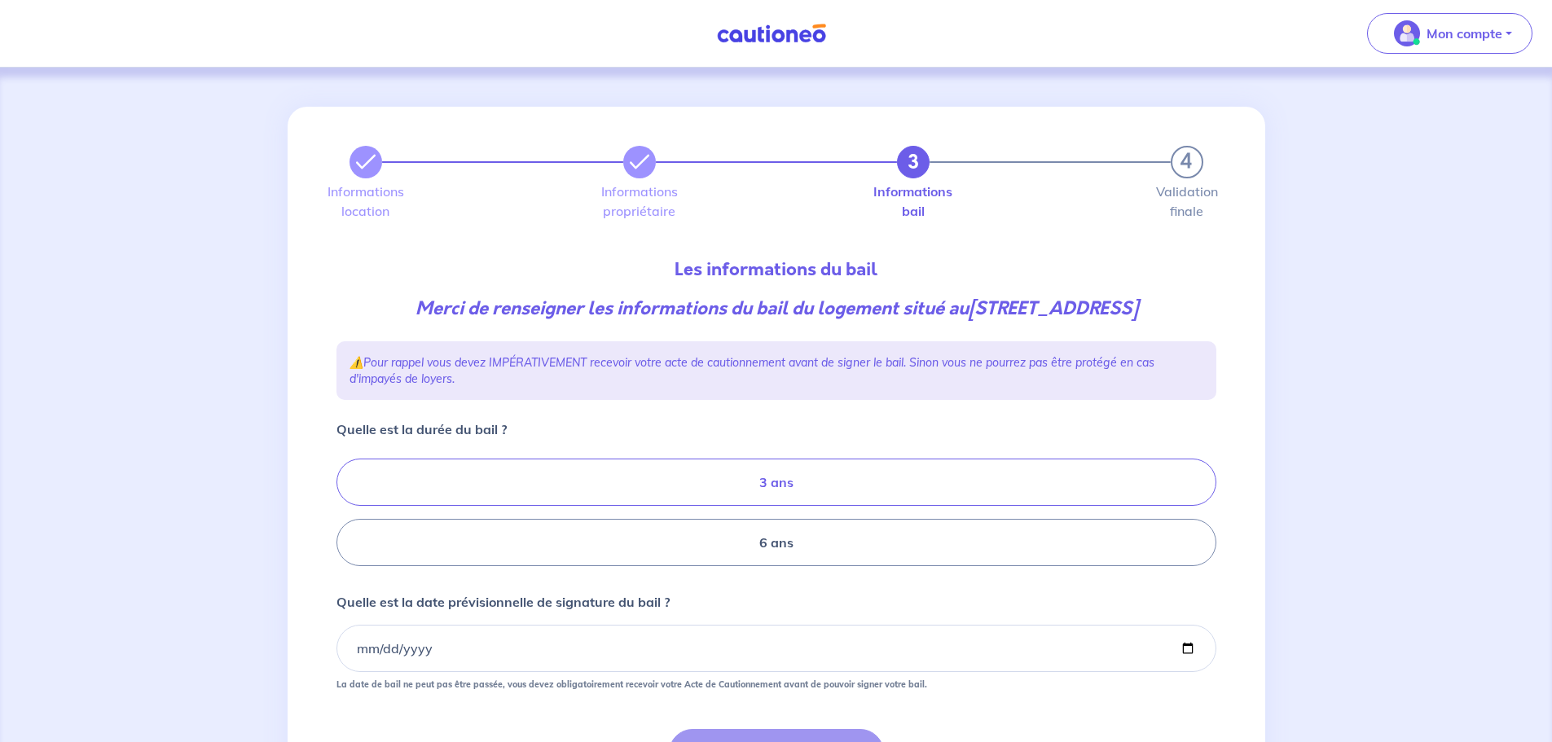
click at [789, 490] on label "3 ans" at bounding box center [776, 482] width 880 height 47
click at [347, 508] on input "3 ans" at bounding box center [341, 513] width 11 height 11
radio input "true"
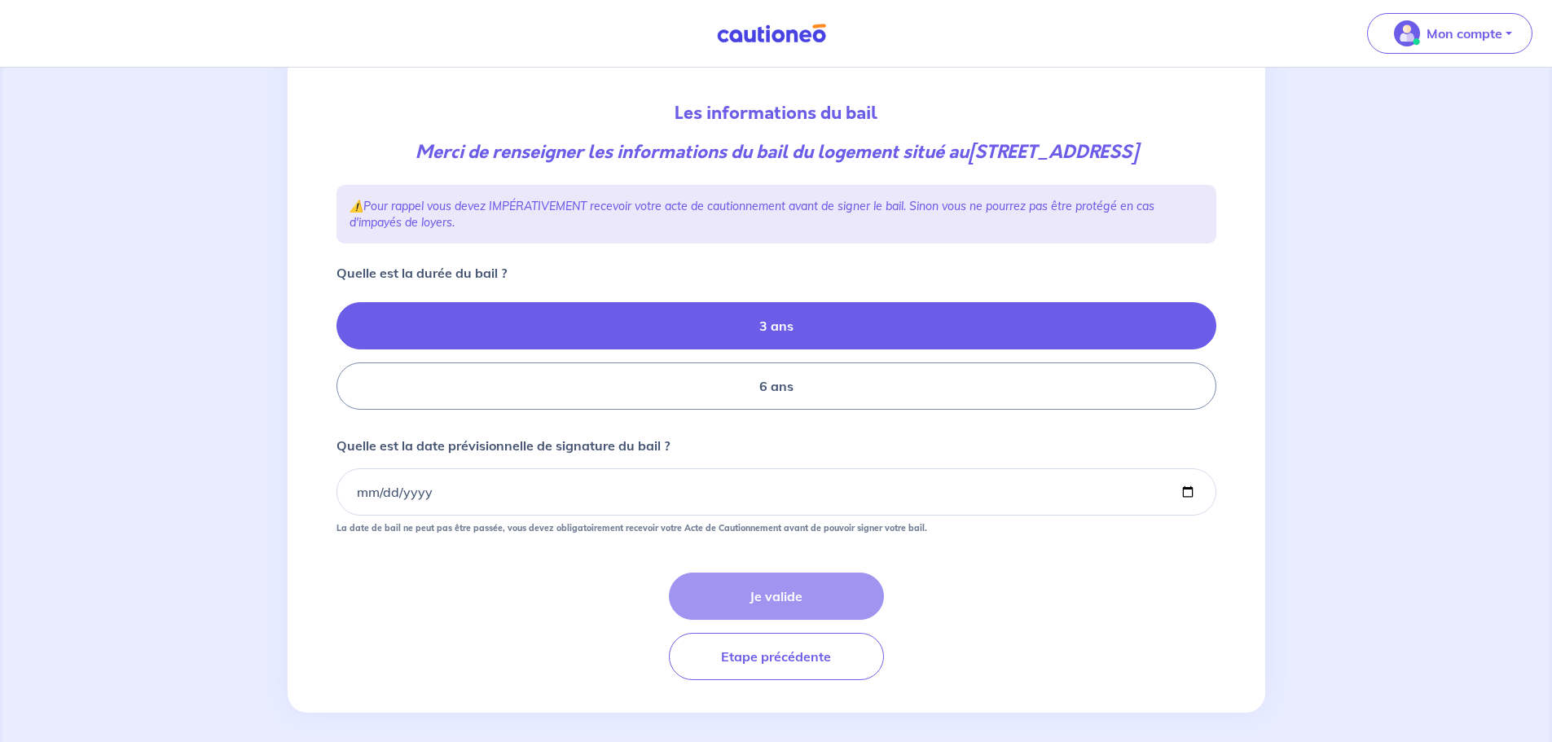
scroll to position [166, 0]
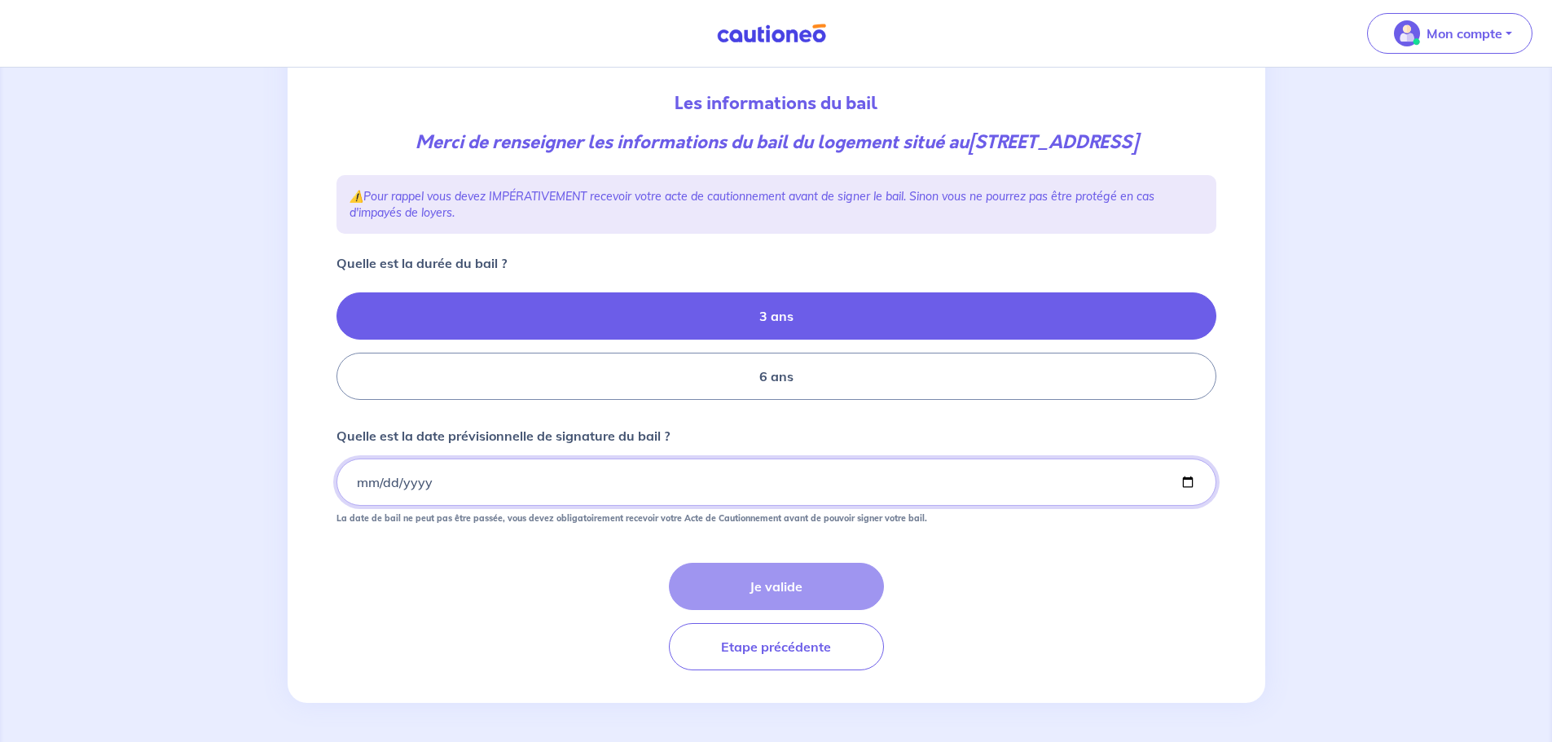
click at [360, 480] on input "Quelle est la date prévisionnelle de signature du bail ?" at bounding box center [776, 482] width 880 height 47
click at [358, 483] on input "Quelle est la date prévisionnelle de signature du bail ?" at bounding box center [776, 482] width 880 height 47
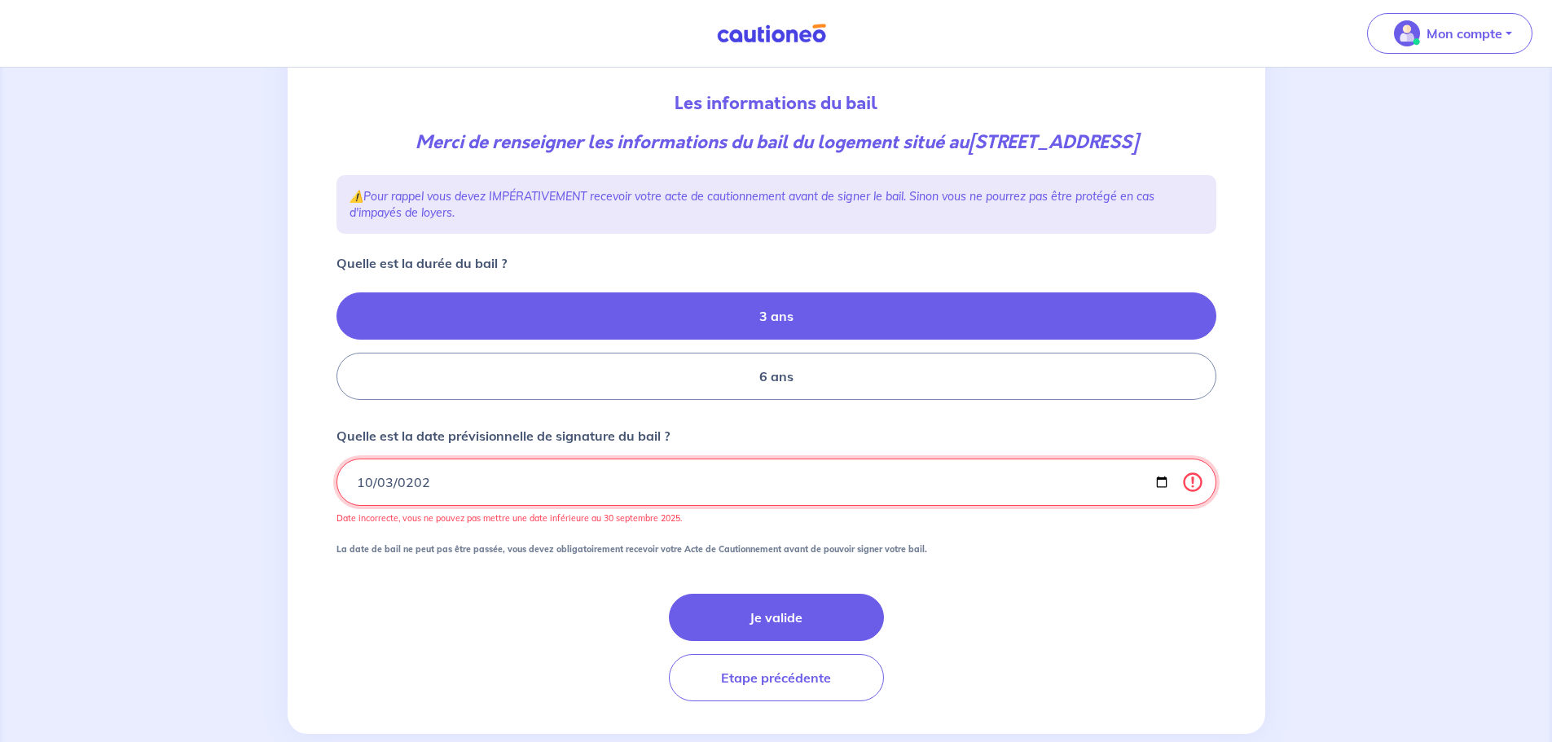
type input "2025-10-03"
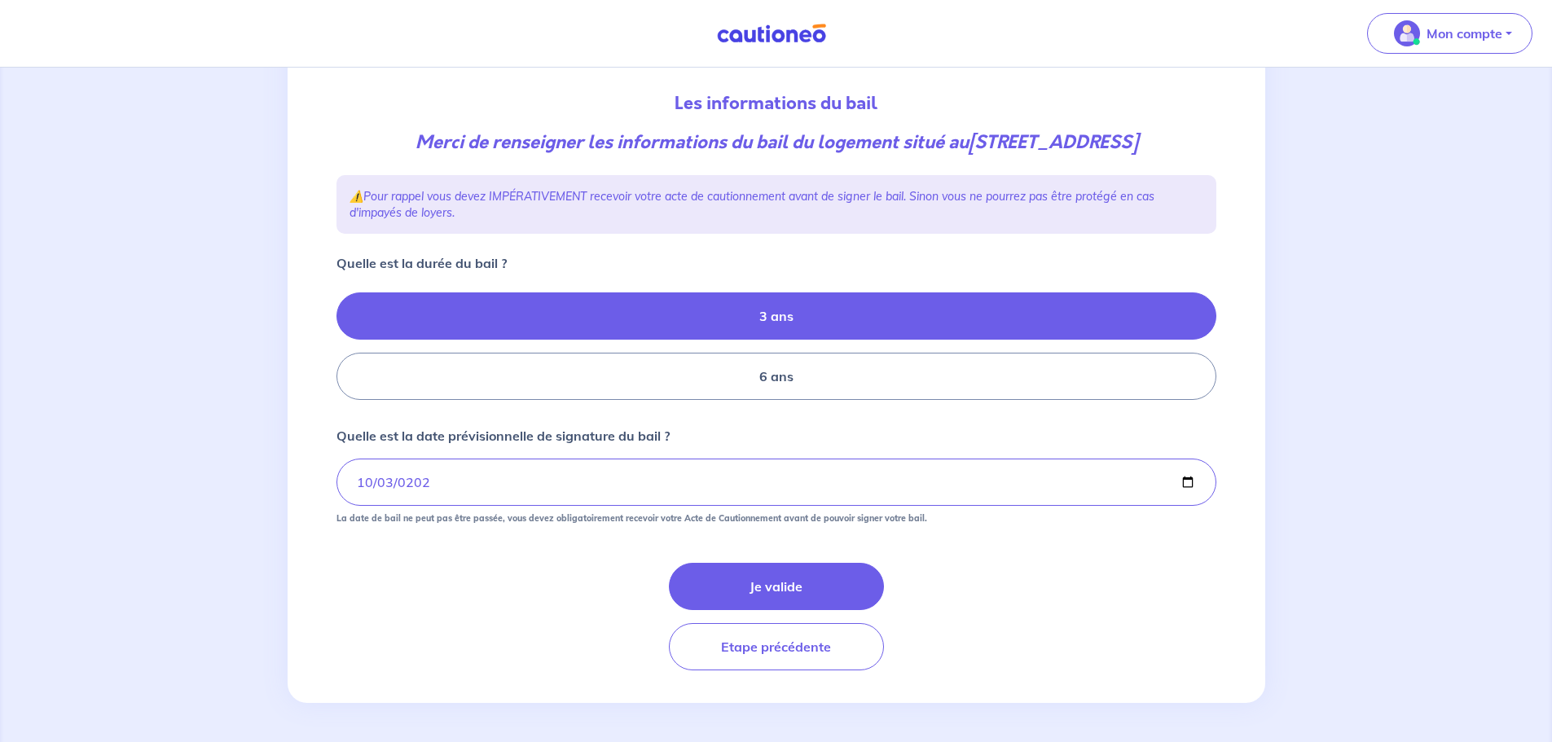
click at [558, 552] on form "Quelle est la durée du bail ? 3 ans 6 ans Quelle est la date prévisionnelle de …" at bounding box center [776, 461] width 880 height 417
click at [804, 582] on button "Je valide" at bounding box center [776, 586] width 215 height 47
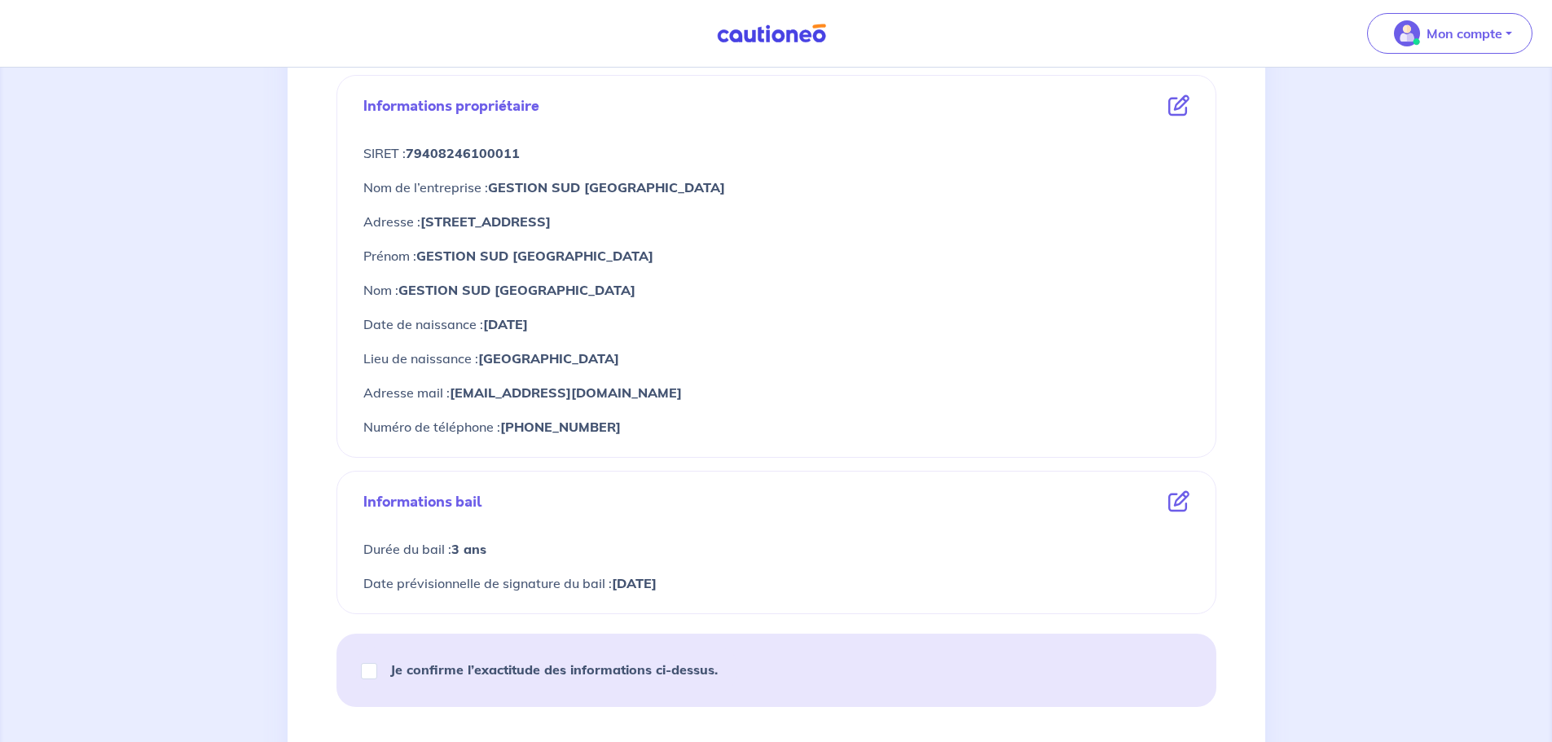
scroll to position [733, 0]
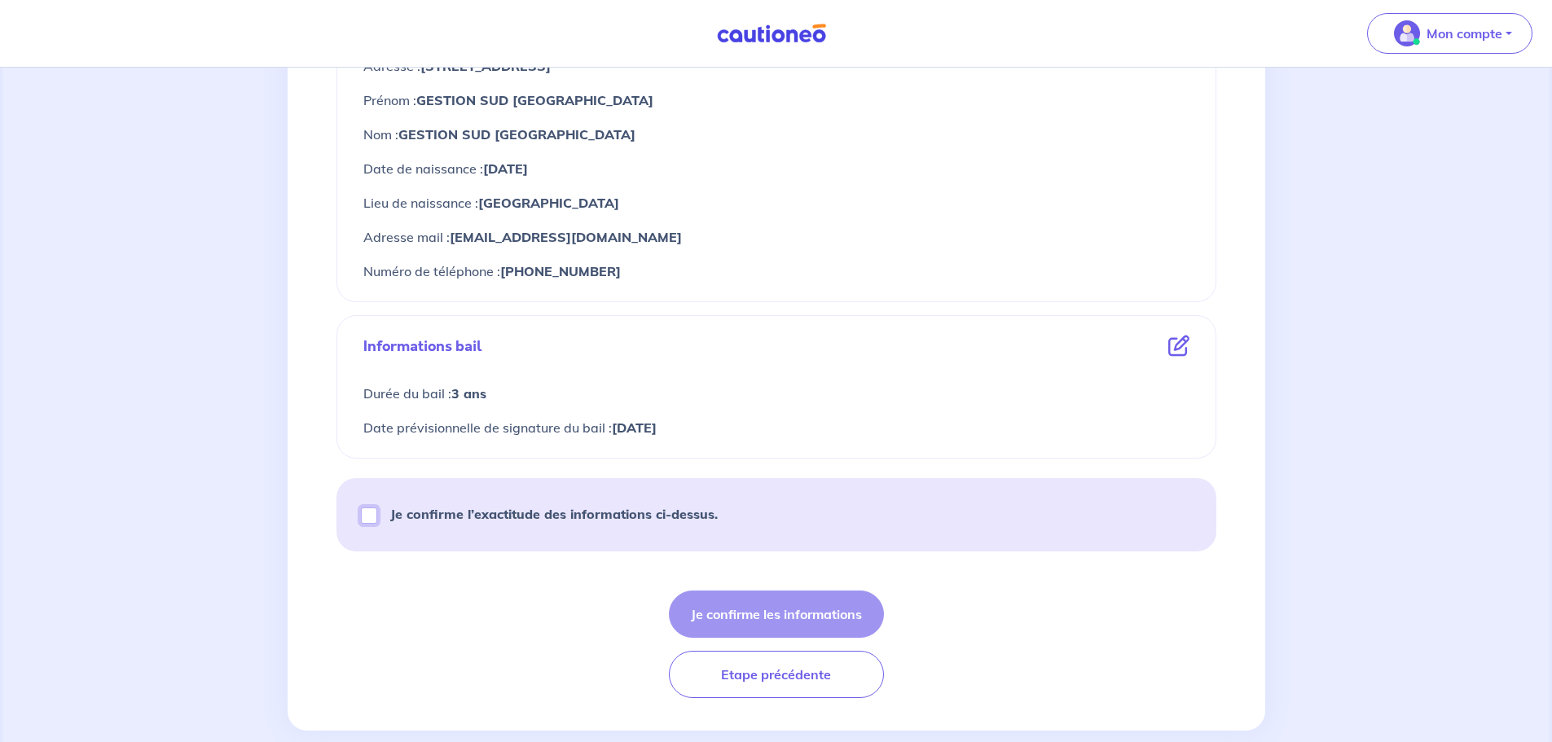
click at [371, 517] on input "Je confirme l’exactitude des informations ci-dessus." at bounding box center [369, 516] width 16 height 16
checkbox input "true"
click at [787, 619] on button "Je confirme les informations" at bounding box center [776, 614] width 215 height 47
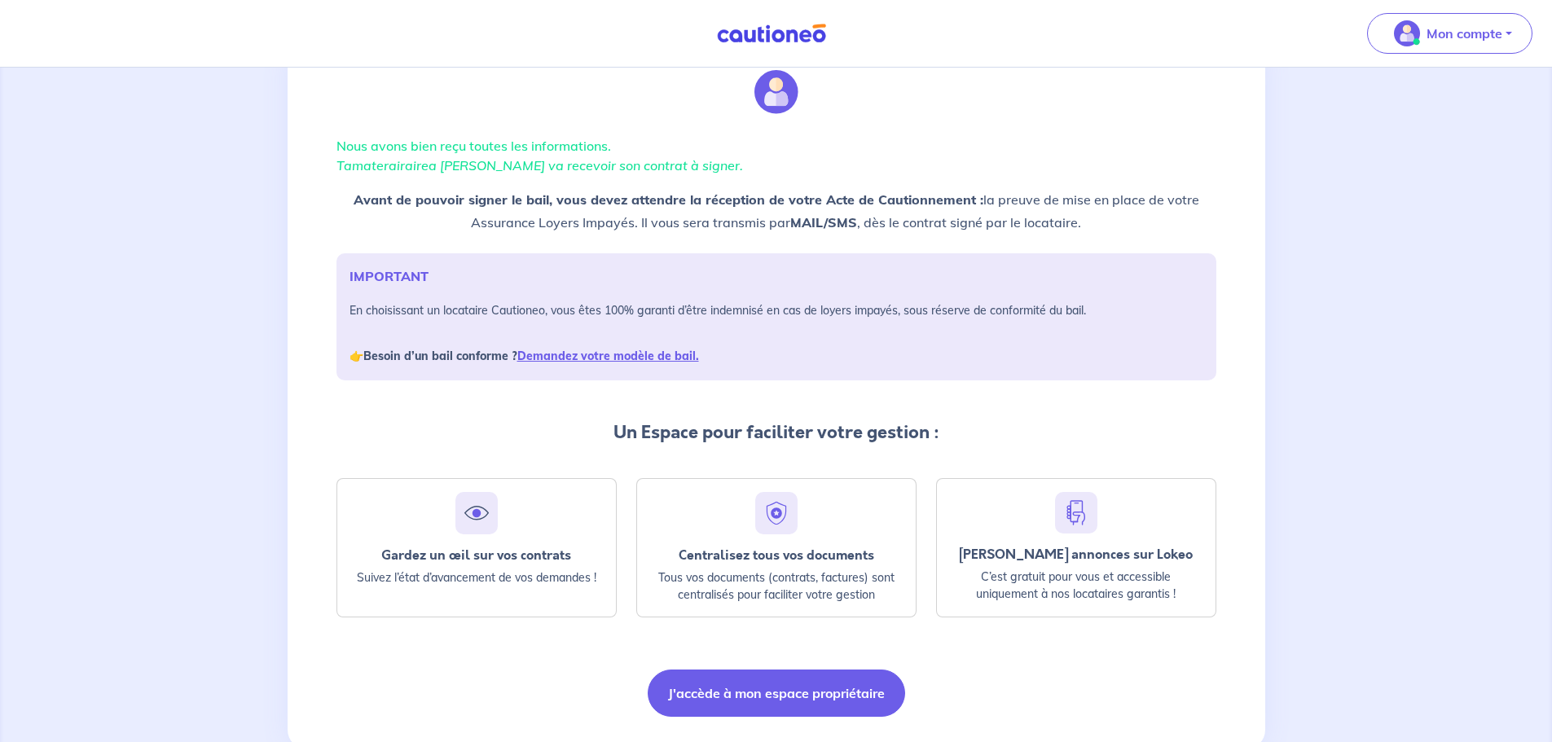
scroll to position [105, 0]
